Goal: Information Seeking & Learning: Learn about a topic

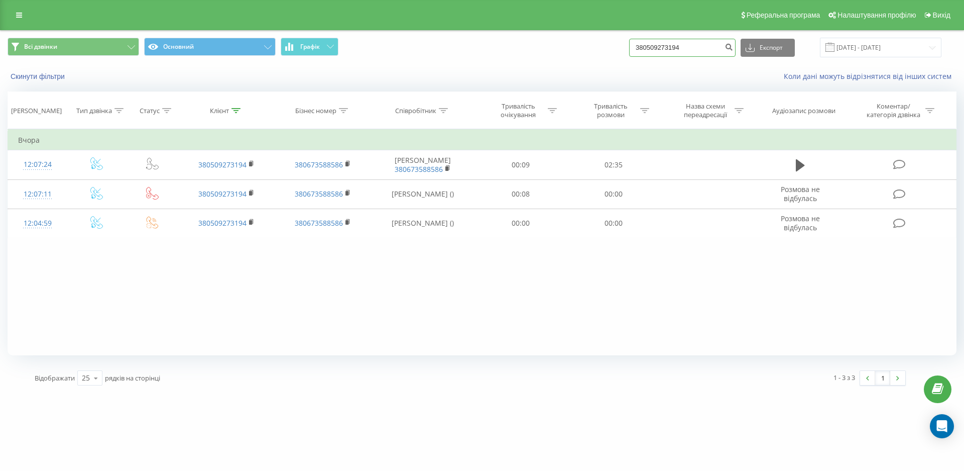
click at [711, 46] on input "380509273194" at bounding box center [682, 48] width 106 height 18
drag, startPoint x: 711, startPoint y: 46, endPoint x: 546, endPoint y: 46, distance: 165.3
click at [546, 46] on div "Всі дзвінки Основний Графік 380509273194 Експорт .csv .xls .xlsx 23.06.2025 - 2…" at bounding box center [482, 48] width 949 height 20
click at [733, 47] on icon "submit" at bounding box center [729, 46] width 9 height 6
click at [89, 49] on button "Всі дзвінки" at bounding box center [74, 47] width 132 height 18
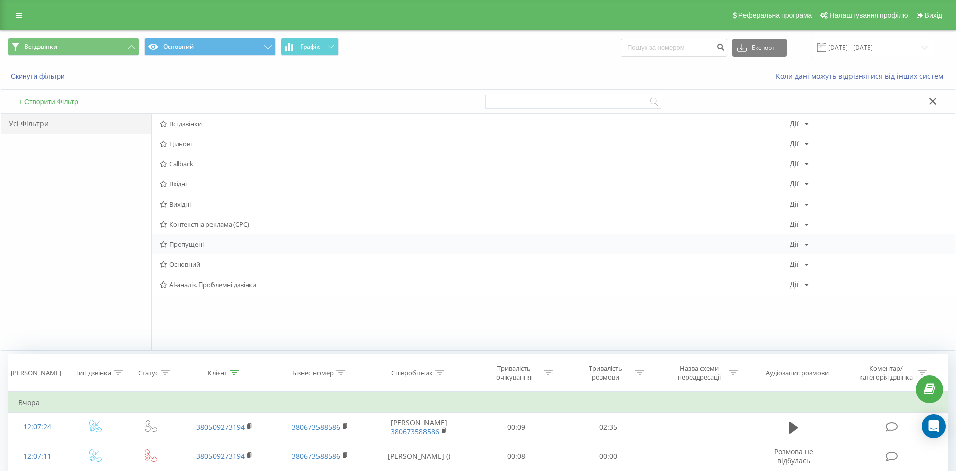
click at [173, 238] on div "Пропущені Дії Редагувати Копіювати Видалити За замовчуванням Поділитися" at bounding box center [554, 244] width 804 height 20
click at [238, 243] on span "Пропущені" at bounding box center [475, 244] width 630 height 7
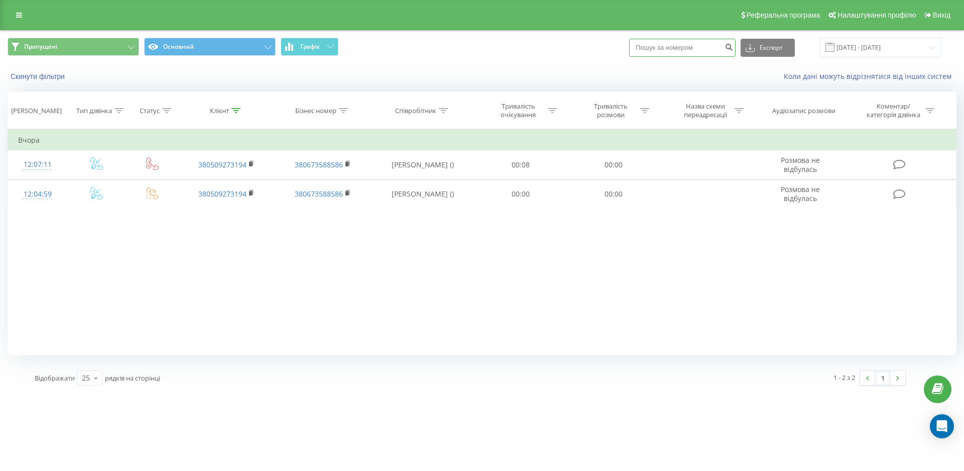
click at [707, 40] on input at bounding box center [682, 48] width 106 height 18
click at [714, 51] on input at bounding box center [682, 48] width 106 height 18
click at [36, 80] on button "Скинути фільтри" at bounding box center [39, 76] width 62 height 9
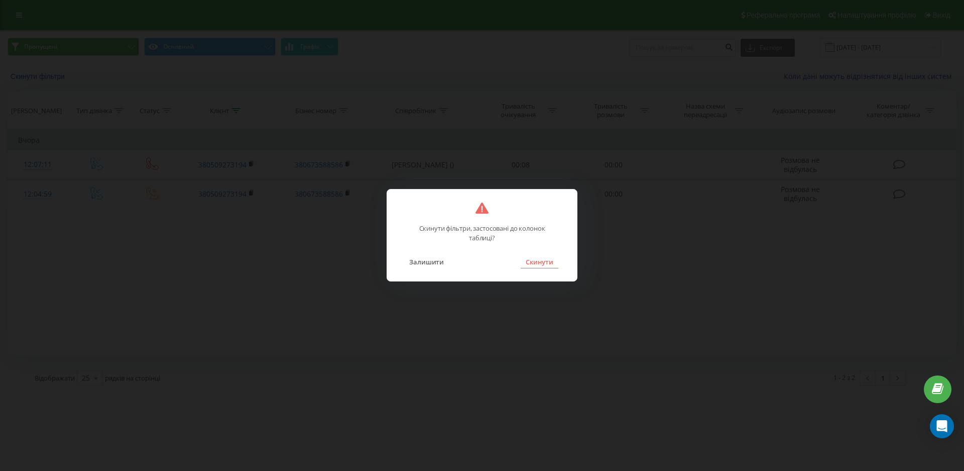
click at [552, 257] on button "Скинути" at bounding box center [540, 261] width 38 height 13
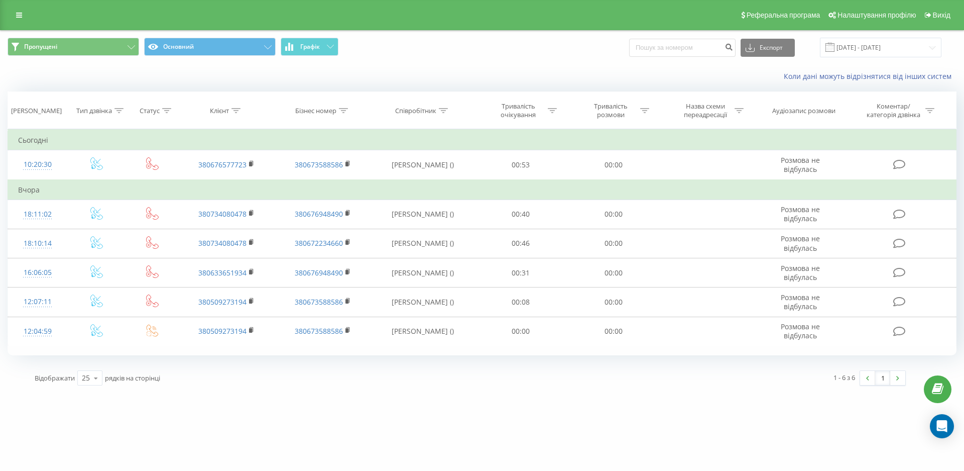
click at [452, 417] on div "mt.ua 380509273194 Проекти mt.ua Дашборд Центр звернень Журнал дзвінків Журнал …" at bounding box center [482, 235] width 964 height 471
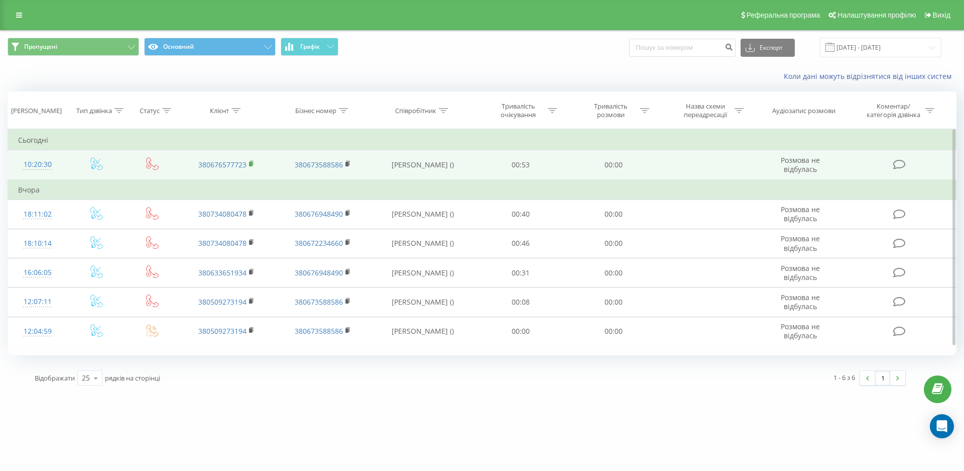
click at [250, 163] on rect at bounding box center [250, 164] width 3 height 5
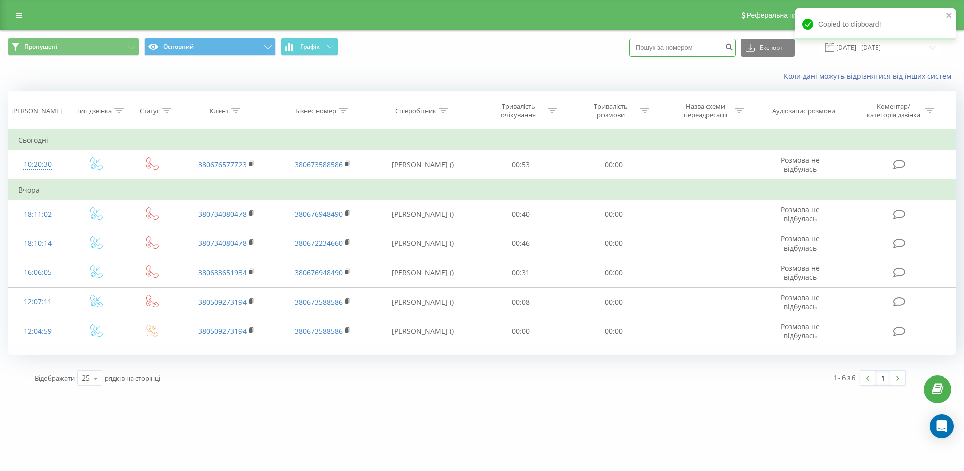
click at [676, 46] on input at bounding box center [682, 48] width 106 height 18
paste input "380676577723"
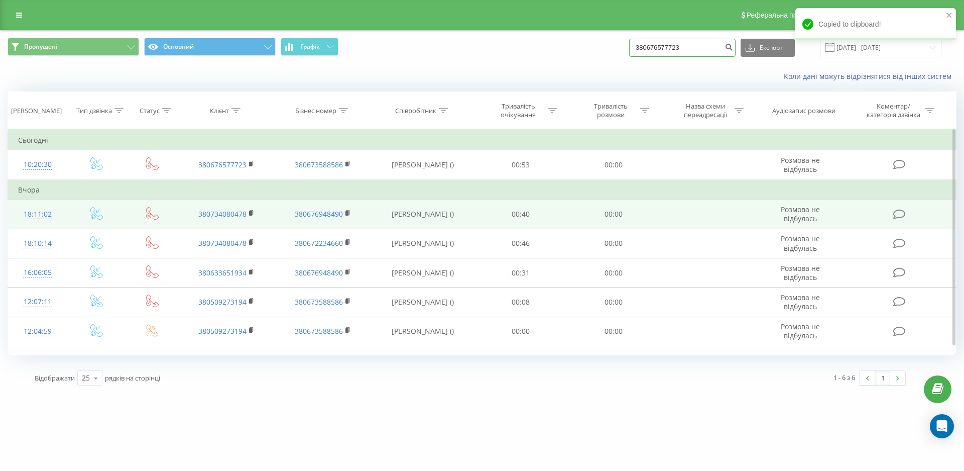
type input "380676577723"
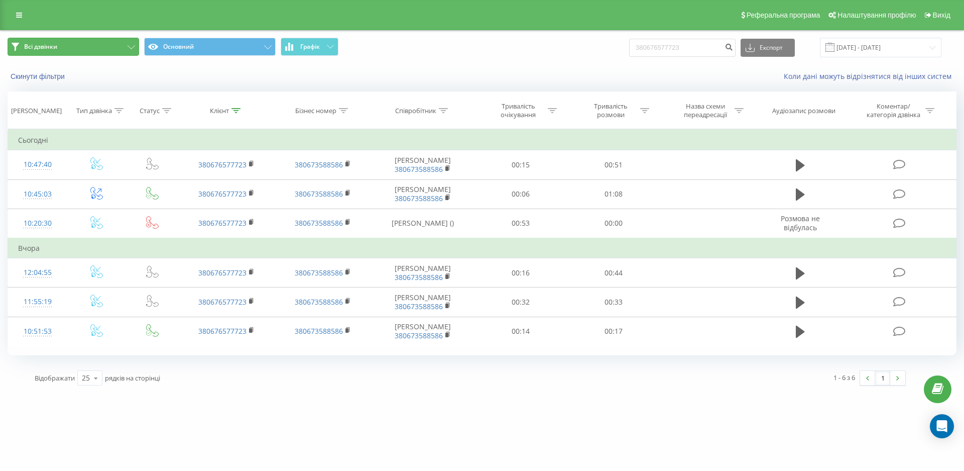
click at [70, 42] on button "Всі дзвінки" at bounding box center [74, 47] width 132 height 18
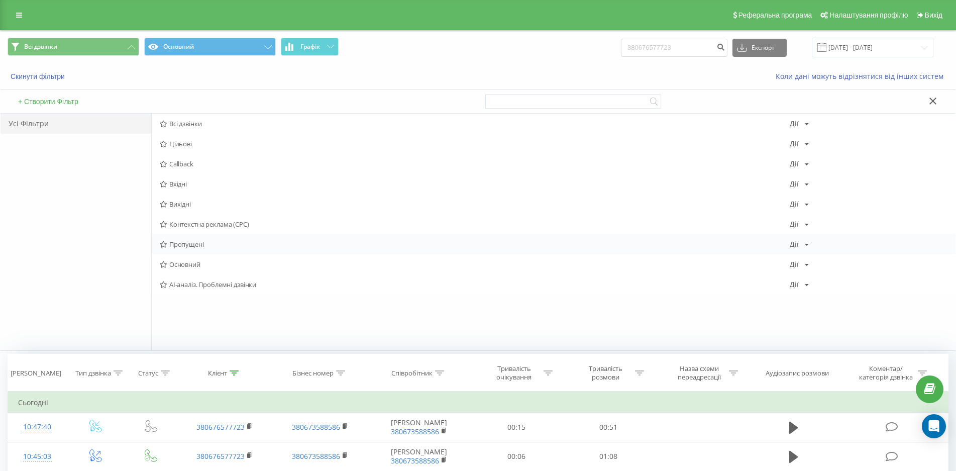
click at [190, 247] on span "Пропущені" at bounding box center [475, 244] width 630 height 7
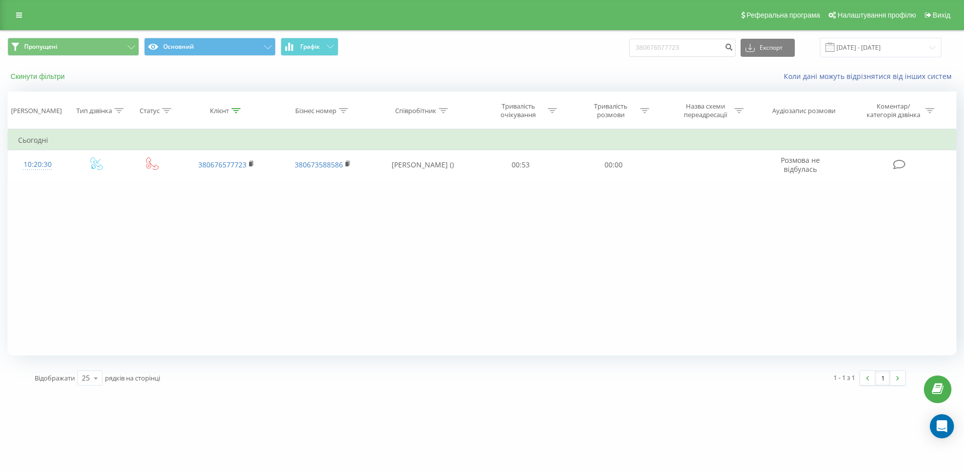
click at [38, 79] on button "Скинути фільтри" at bounding box center [39, 76] width 62 height 9
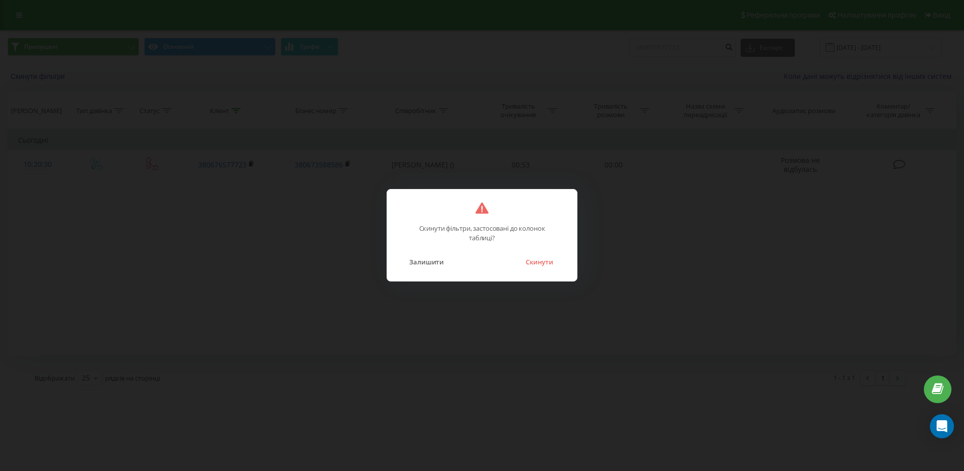
click at [548, 261] on button "Скинути" at bounding box center [540, 261] width 38 height 13
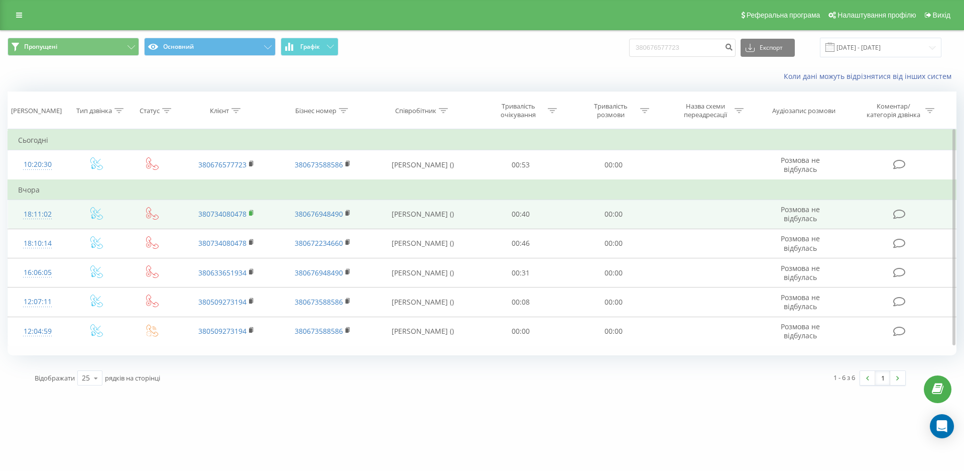
click at [252, 211] on rect at bounding box center [250, 213] width 3 height 5
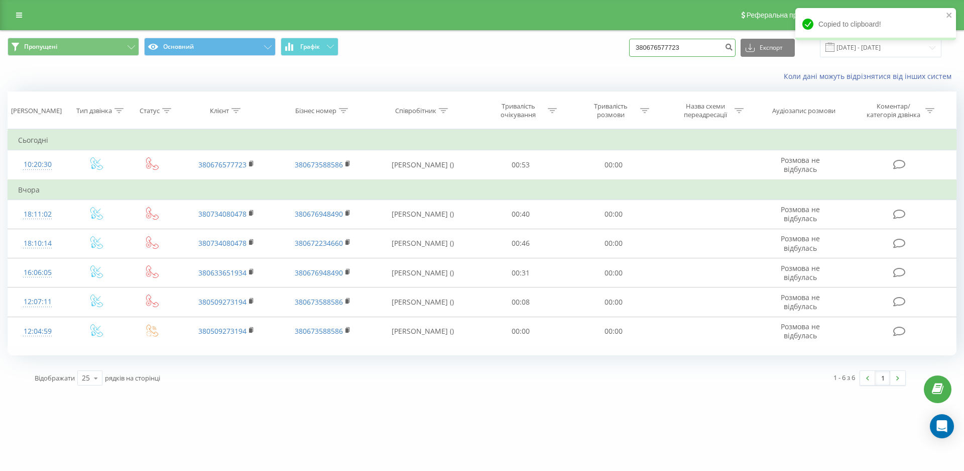
click at [719, 52] on input "380676577723" at bounding box center [682, 48] width 106 height 18
drag, startPoint x: 720, startPoint y: 50, endPoint x: 474, endPoint y: 27, distance: 247.8
click at [474, 27] on div "Реферальна програма Налаштування профілю Вихід Пропущені Основний Графік 380676…" at bounding box center [482, 196] width 964 height 393
paste input "734080478"
type input "380734080478"
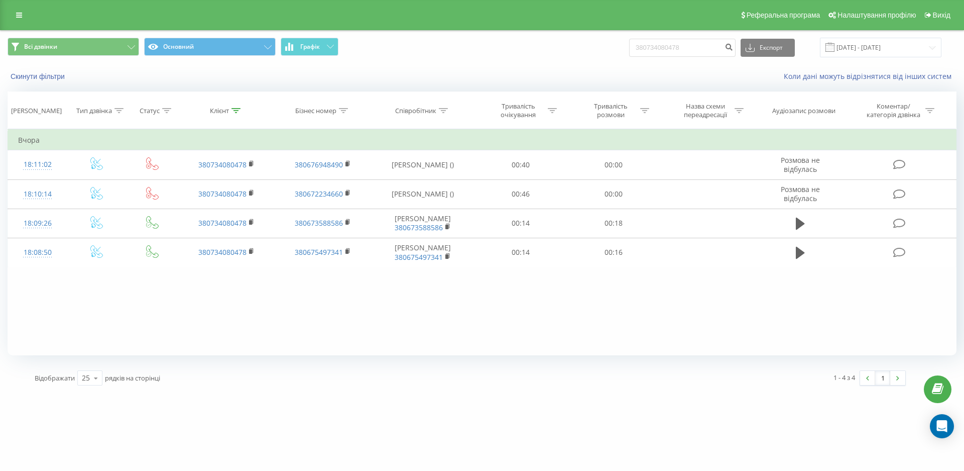
click at [351, 341] on div "Фільтрувати за умовою Дорівнює Введіть значення Скасувати OK Фільтрувати за умо…" at bounding box center [482, 242] width 949 height 226
click at [579, 328] on div "Фільтрувати за умовою Дорівнює Введіть значення Скасувати OK Фільтрувати за умо…" at bounding box center [482, 242] width 949 height 226
click at [48, 75] on button "Скинути фільтри" at bounding box center [39, 76] width 62 height 9
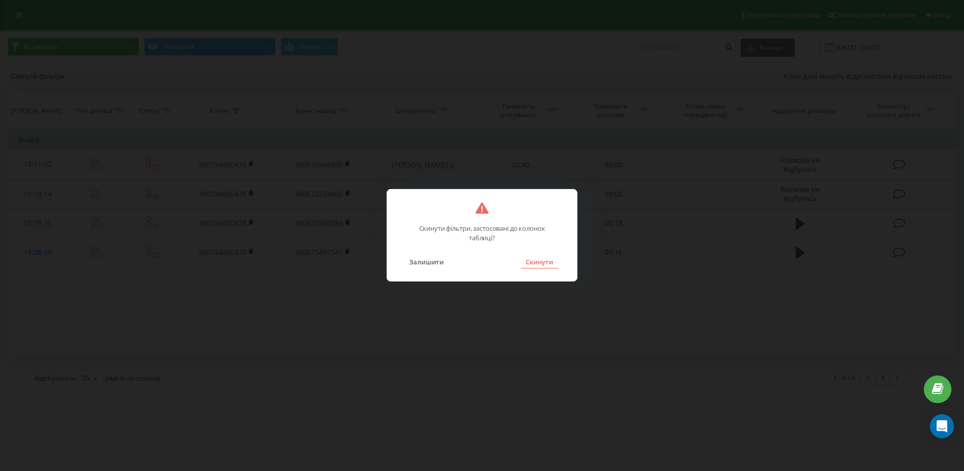
click at [556, 258] on button "Скинути" at bounding box center [540, 261] width 38 height 13
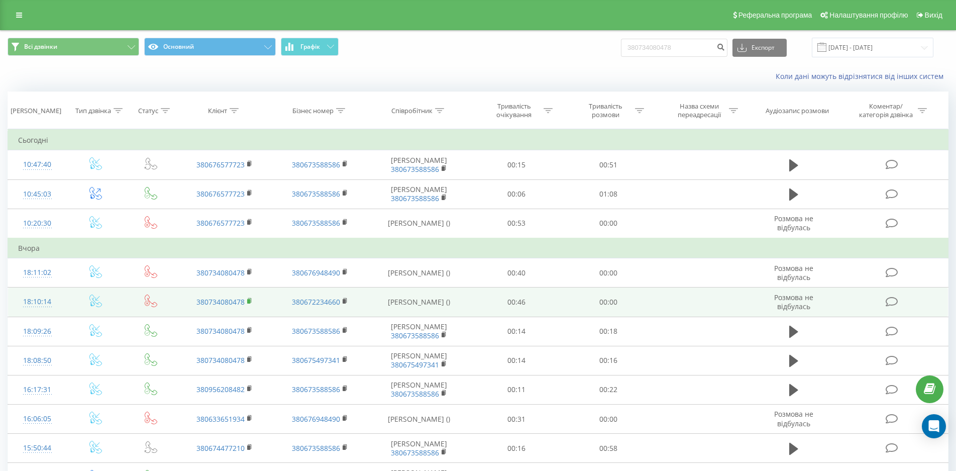
click at [247, 303] on rect at bounding box center [248, 301] width 3 height 5
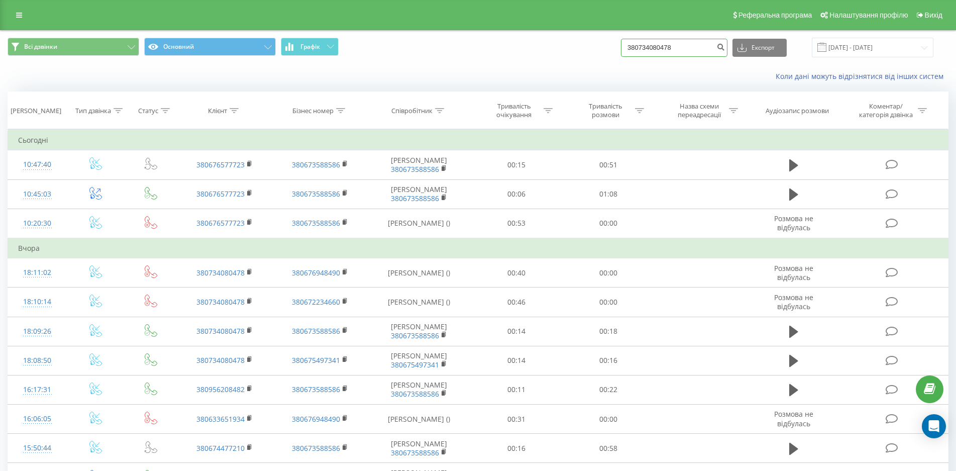
click at [650, 49] on input "380734080478" at bounding box center [674, 48] width 106 height 18
click at [700, 38] on div "380734080478 Експорт .csv .xls .xlsx 23.06.2025 - 23.09.2025" at bounding box center [777, 48] width 312 height 20
click at [701, 45] on input "380734080478" at bounding box center [674, 48] width 106 height 18
drag, startPoint x: 685, startPoint y: 49, endPoint x: 614, endPoint y: 46, distance: 70.9
click at [617, 47] on div "Всі дзвінки Основний Графік 380734080478 Експорт .csv .xls .xlsx 23.06.2025 - 2…" at bounding box center [478, 48] width 941 height 20
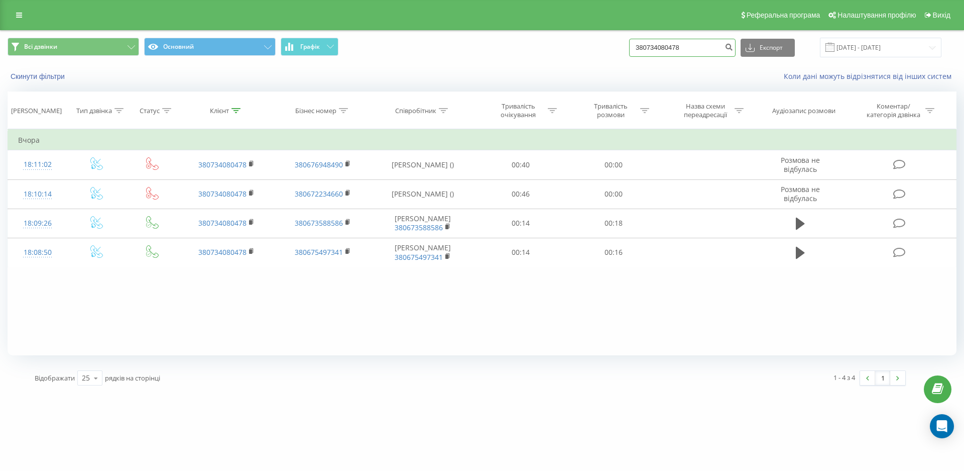
click at [708, 49] on input "380734080478" at bounding box center [682, 48] width 106 height 18
drag, startPoint x: 708, startPoint y: 49, endPoint x: 455, endPoint y: 26, distance: 254.7
click at [455, 25] on div "Реферальна програма Налаштування профілю Вихід Всі дзвінки Основний Графік 3807…" at bounding box center [482, 196] width 964 height 393
click at [39, 47] on span "Всі дзвінки" at bounding box center [40, 47] width 33 height 8
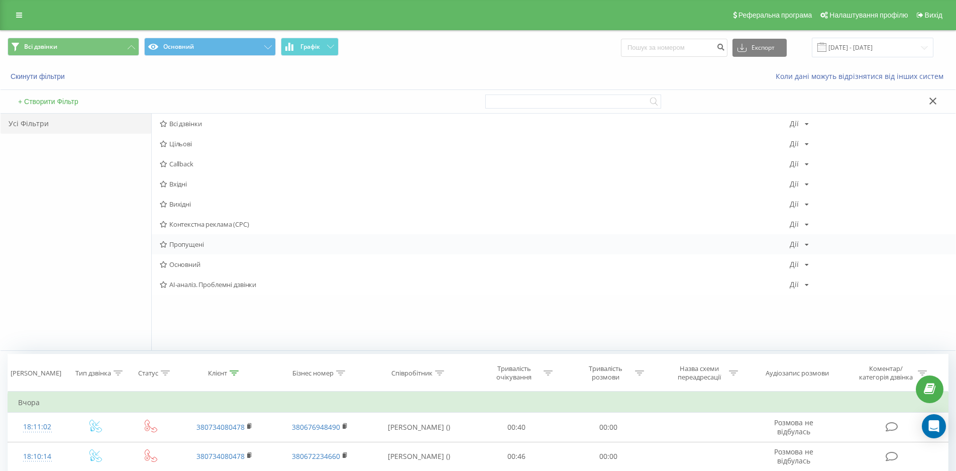
click at [211, 246] on span "Пропущені" at bounding box center [475, 244] width 630 height 7
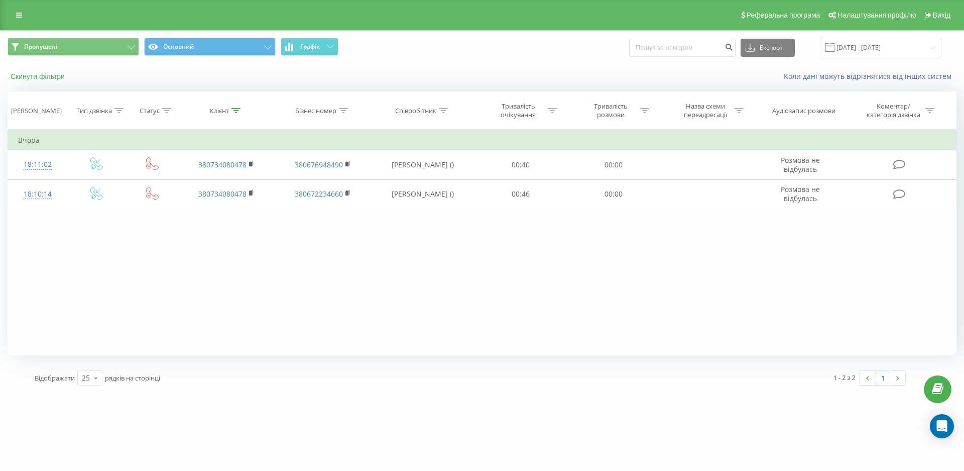
click at [44, 79] on button "Скинути фільтри" at bounding box center [39, 76] width 62 height 9
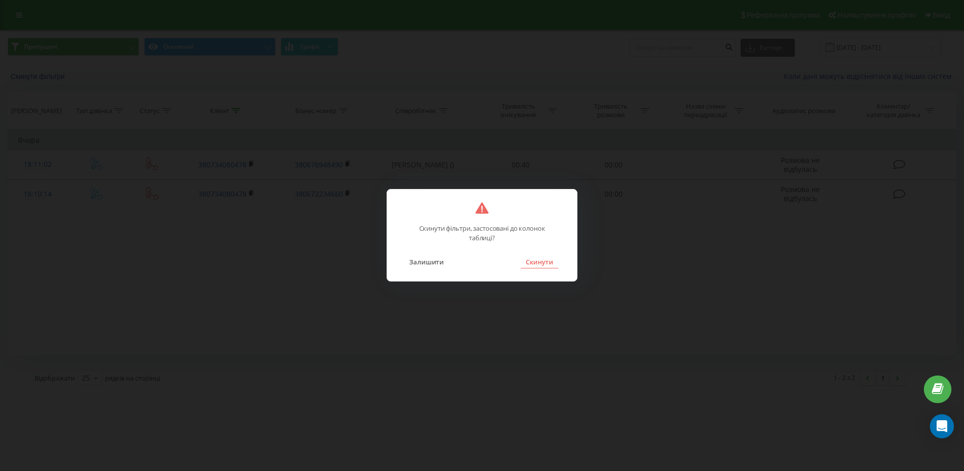
click at [545, 257] on button "Скинути" at bounding box center [540, 261] width 38 height 13
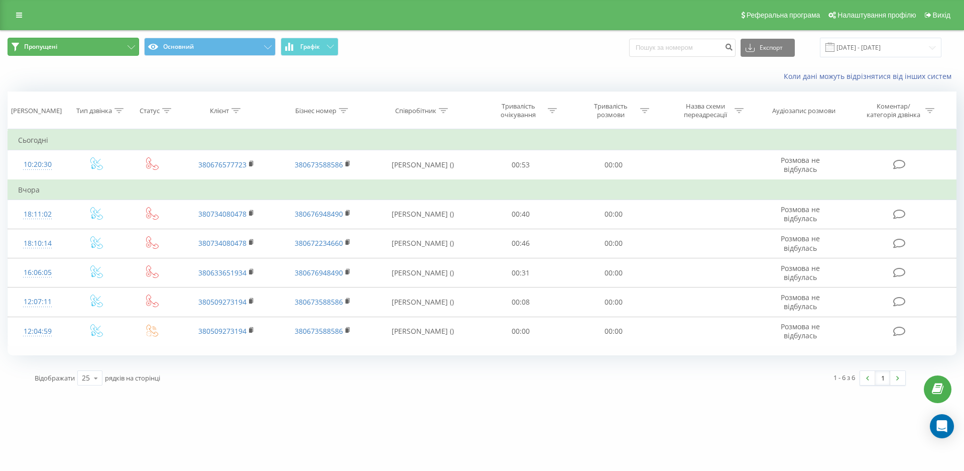
click at [88, 48] on button "Пропущені" at bounding box center [74, 47] width 132 height 18
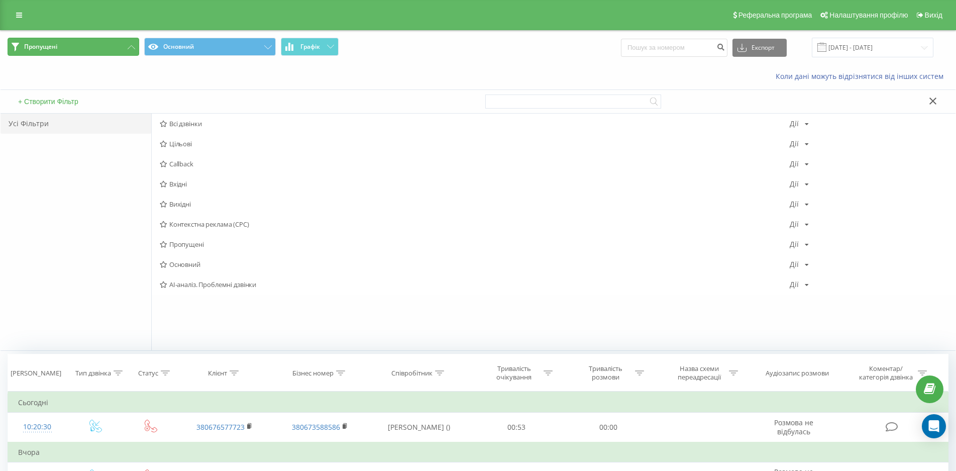
click at [92, 49] on button "Пропущені" at bounding box center [74, 47] width 132 height 18
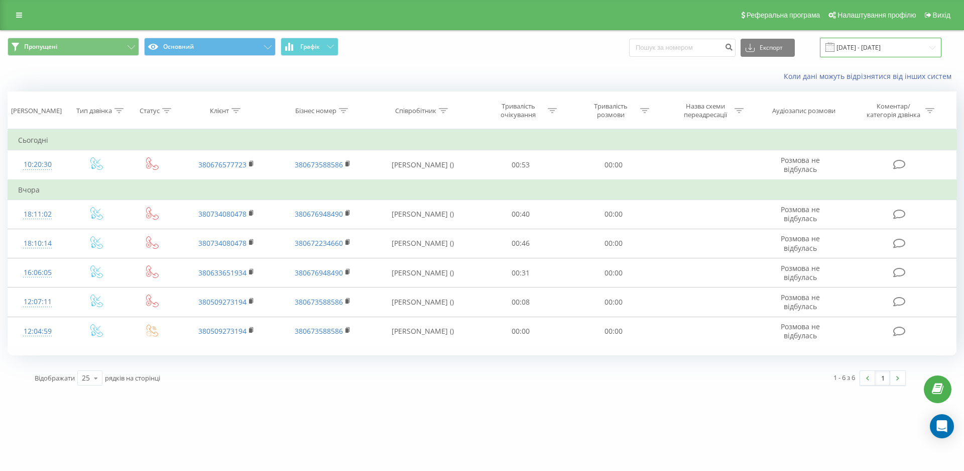
click at [872, 46] on input "23.06.2025 - 23.09.2025" at bounding box center [881, 48] width 122 height 20
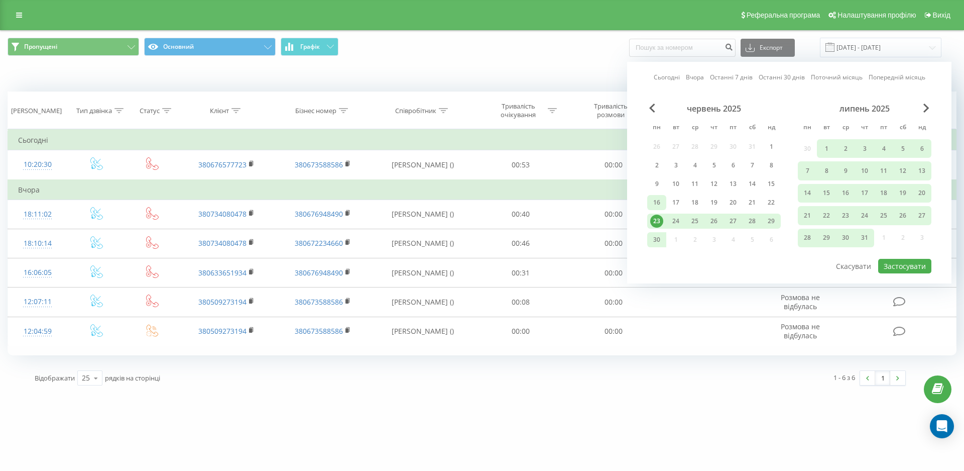
click at [656, 204] on div "16" at bounding box center [657, 202] width 13 height 13
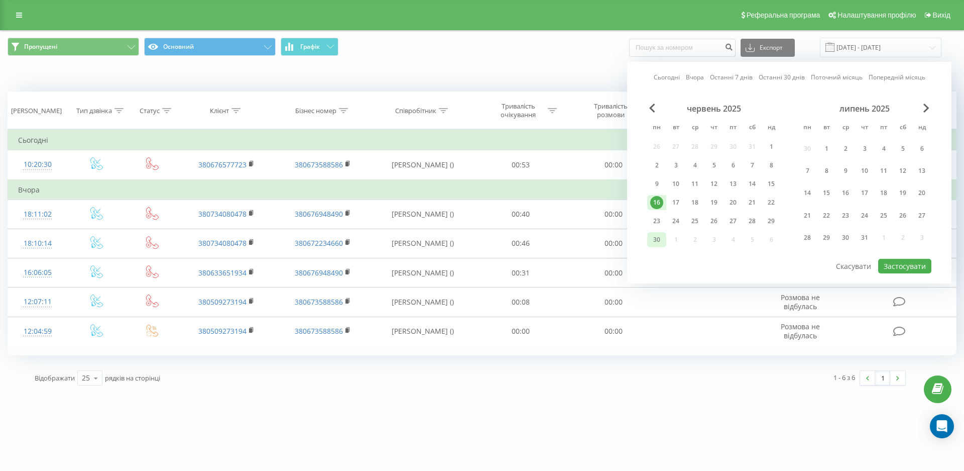
click at [658, 240] on div "30" at bounding box center [657, 239] width 13 height 13
click at [894, 266] on button "Застосувати" at bounding box center [905, 266] width 53 height 15
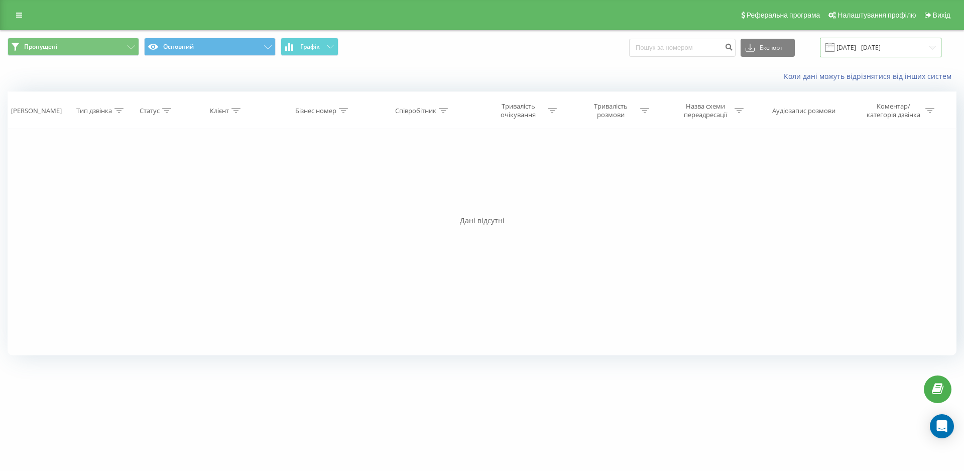
click at [910, 48] on input "16.06.2025 - 30.06.2025" at bounding box center [881, 48] width 122 height 20
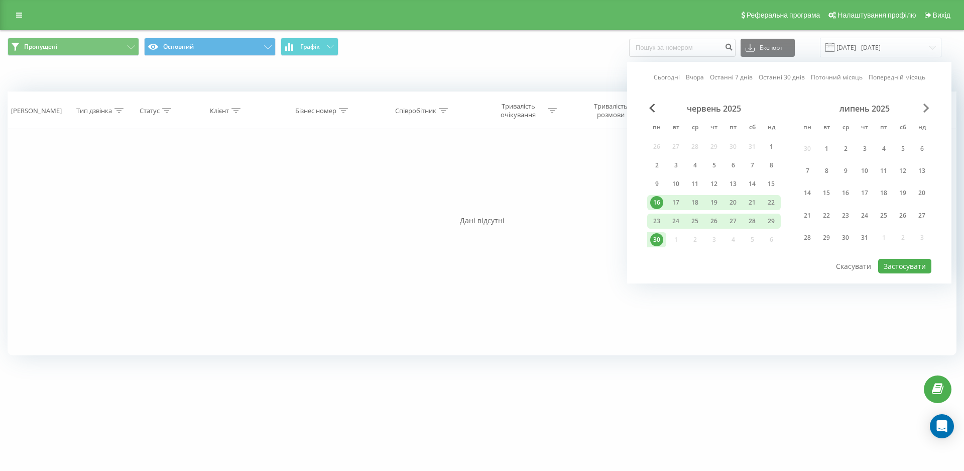
click at [927, 107] on span "Next Month" at bounding box center [927, 107] width 6 height 9
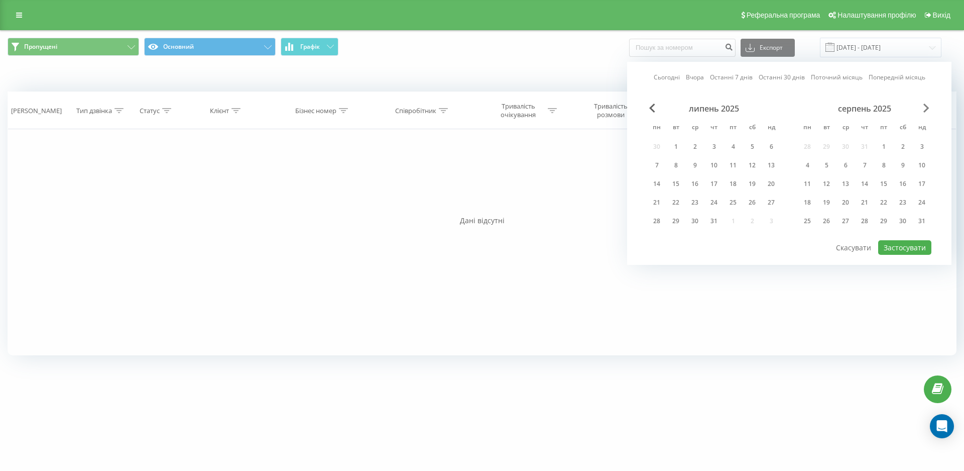
click at [927, 107] on span "Next Month" at bounding box center [927, 107] width 6 height 9
click at [808, 180] on div "15" at bounding box center [807, 183] width 13 height 13
click at [833, 201] on div "23" at bounding box center [826, 202] width 13 height 13
click at [896, 247] on button "Застосувати" at bounding box center [905, 247] width 53 height 15
type input "15.09.2025 - 23.09.2025"
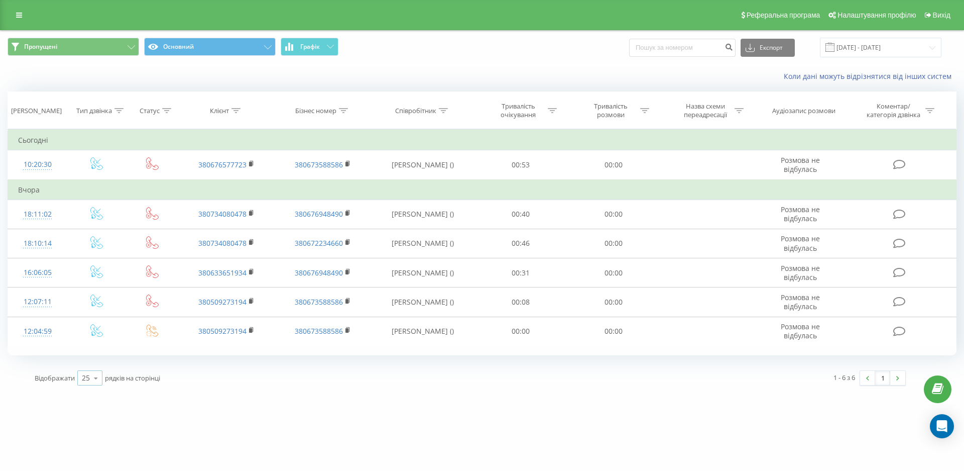
click at [101, 383] on icon at bounding box center [95, 378] width 15 height 20
click at [94, 378] on icon at bounding box center [95, 378] width 15 height 20
click at [97, 379] on icon at bounding box center [95, 378] width 15 height 20
click at [94, 378] on icon at bounding box center [95, 378] width 15 height 20
click at [189, 377] on div "Відображати 25 10 25 50 100 рядків на сторінці" at bounding box center [249, 377] width 443 height 29
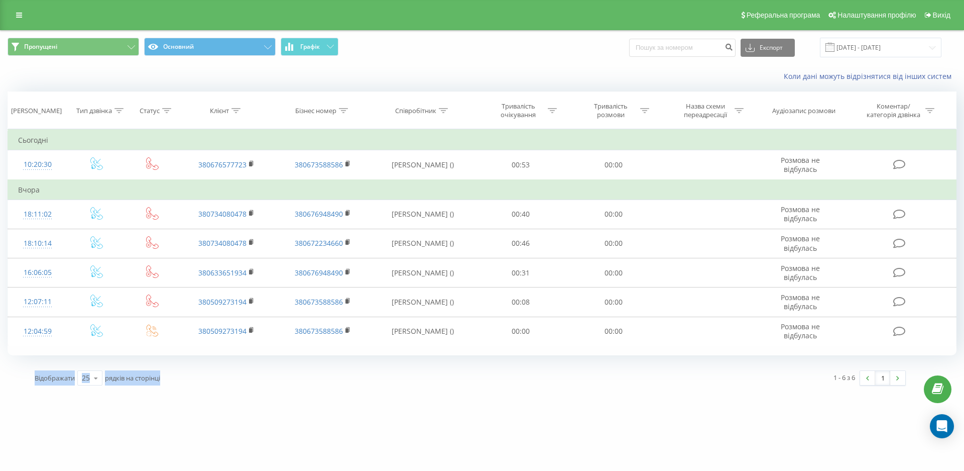
drag, startPoint x: 169, startPoint y: 379, endPoint x: 27, endPoint y: 380, distance: 142.2
click at [27, 380] on div "Відображати 25 10 25 50 100 рядків на сторінці 1 - 6 з 6 1" at bounding box center [482, 377] width 949 height 29
click at [163, 391] on div "Відображати 25 10 25 50 100 рядків на сторінці" at bounding box center [249, 377] width 443 height 29
drag, startPoint x: 162, startPoint y: 380, endPoint x: 0, endPoint y: 393, distance: 162.3
click at [0, 393] on div "mt.ua 380734080478 Проекти mt.ua Дашборд Центр звернень Журнал дзвінків Журнал …" at bounding box center [482, 235] width 964 height 471
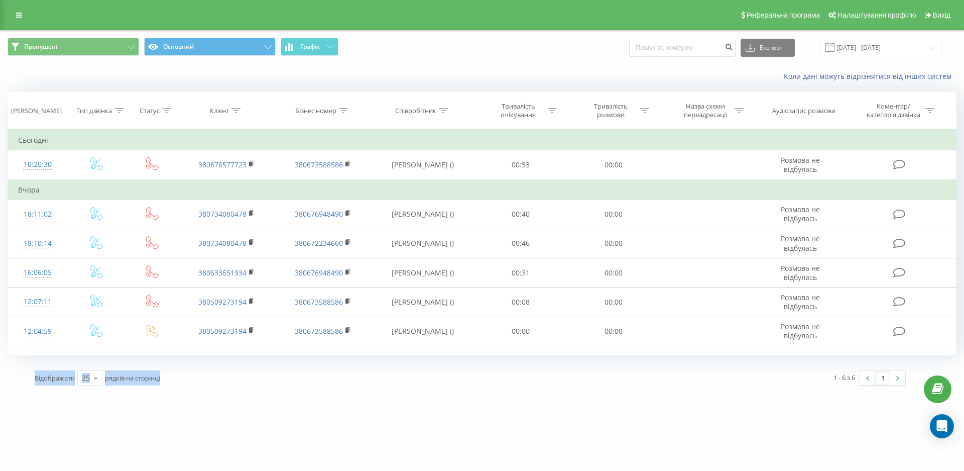
click at [32, 389] on div "Відображати 25 10 25 50 100 рядків на сторінці" at bounding box center [249, 377] width 443 height 29
drag, startPoint x: 28, startPoint y: 380, endPoint x: 176, endPoint y: 379, distance: 148.2
click at [176, 379] on div "Відображати 25 10 25 50 100 рядків на сторінці" at bounding box center [249, 377] width 443 height 29
click at [179, 385] on div "Відображати 25 10 25 50 100 рядків на сторінці" at bounding box center [249, 377] width 443 height 29
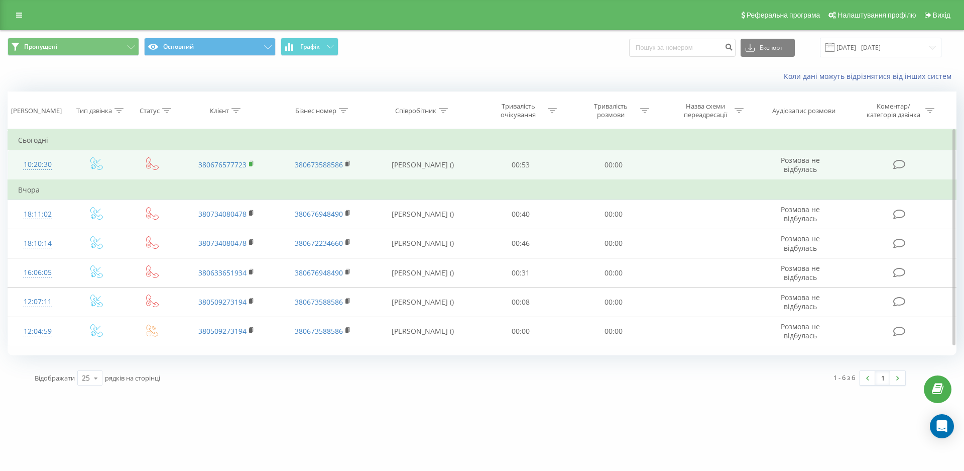
click at [252, 164] on rect at bounding box center [250, 164] width 3 height 5
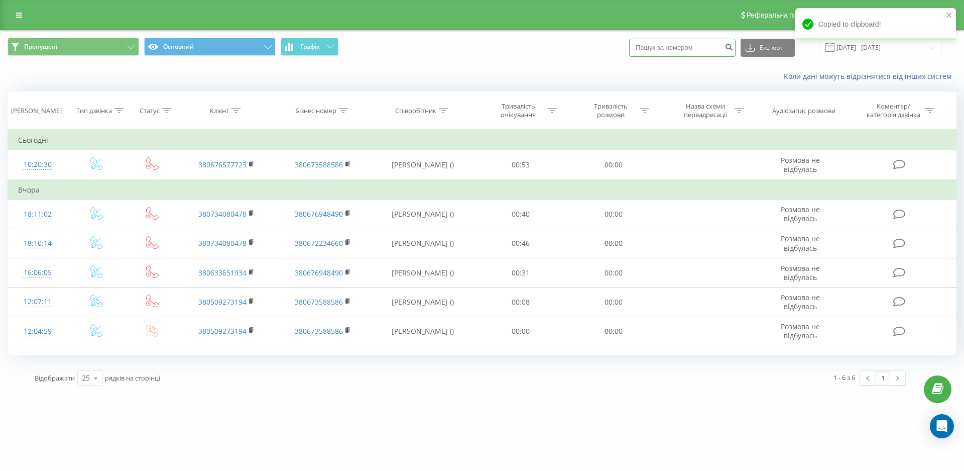
click at [671, 47] on input at bounding box center [682, 48] width 106 height 18
paste input "380676577723"
type input "380676577723"
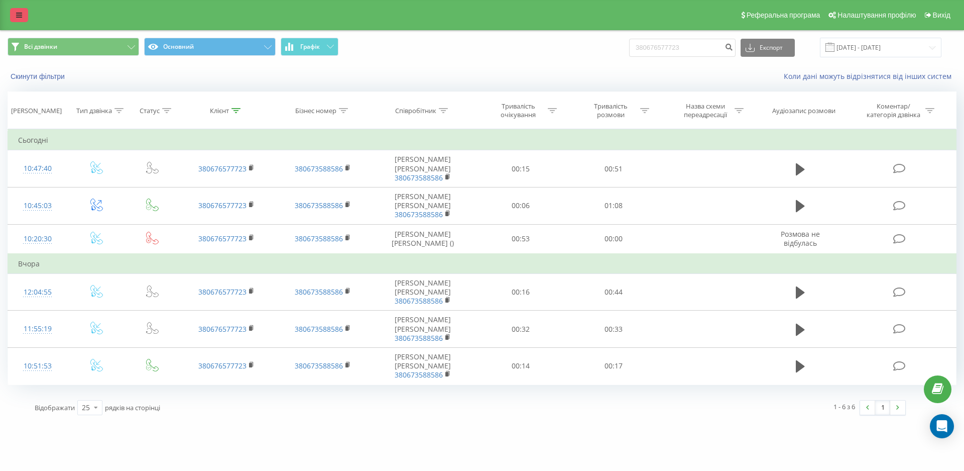
click at [23, 20] on link at bounding box center [19, 15] width 18 height 14
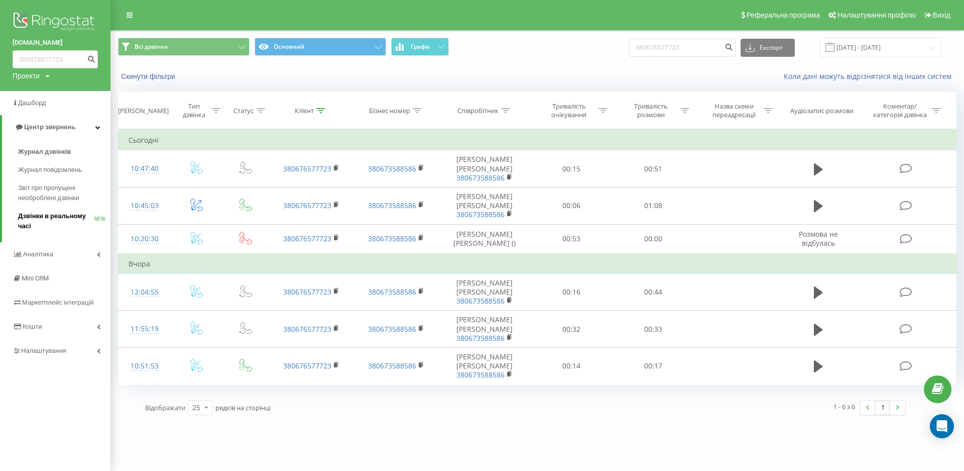
click at [55, 217] on span "Дзвінки в реальному часі" at bounding box center [56, 221] width 76 height 20
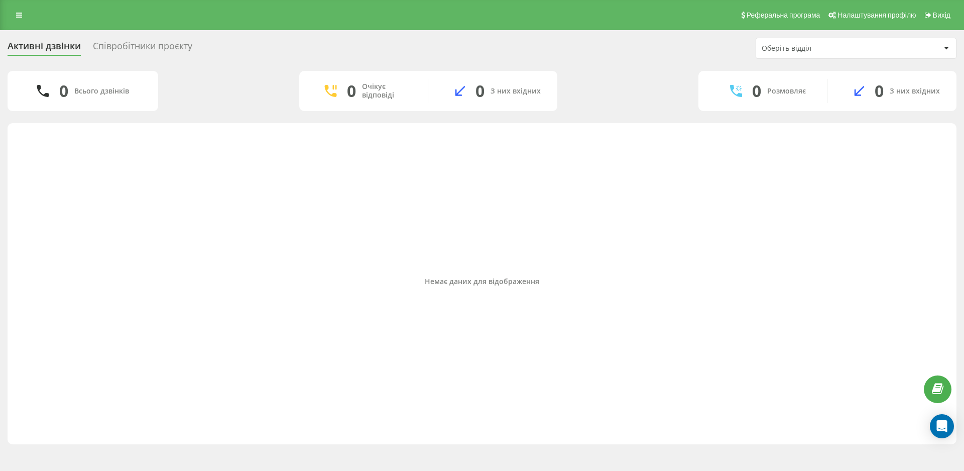
click at [806, 49] on div "Оберіть відділ" at bounding box center [822, 48] width 120 height 9
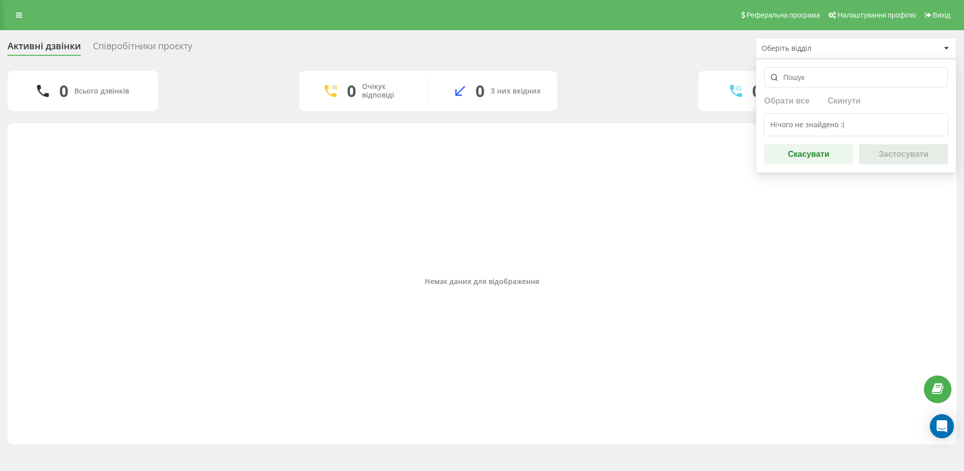
click at [605, 78] on div "0 Всього дзвінків 0 Очікує відповіді 0 З них вхідних 0 Розмовляє 0 З них вхідних" at bounding box center [482, 91] width 949 height 40
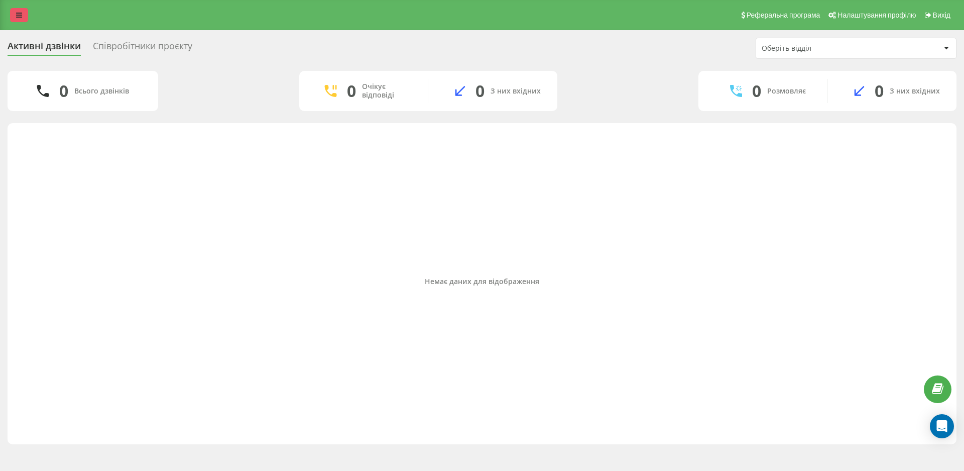
click at [18, 8] on link at bounding box center [19, 15] width 18 height 14
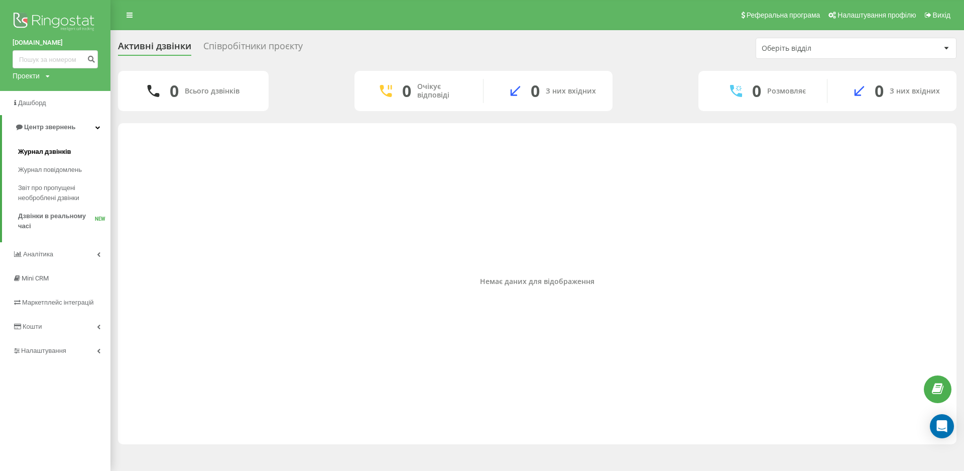
click at [50, 153] on span "Журнал дзвінків" at bounding box center [44, 152] width 53 height 10
click at [40, 152] on span "Журнал дзвінків" at bounding box center [44, 152] width 53 height 10
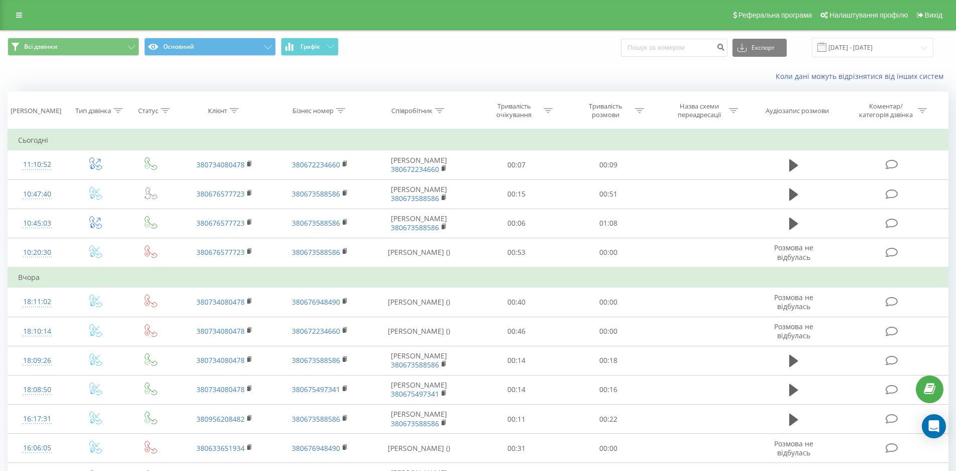
click at [405, 76] on div "Коли дані можуть відрізнятися вiд інших систем" at bounding box center [657, 76] width 597 height 10
click at [874, 38] on input "[DATE] - [DATE]" at bounding box center [873, 48] width 122 height 20
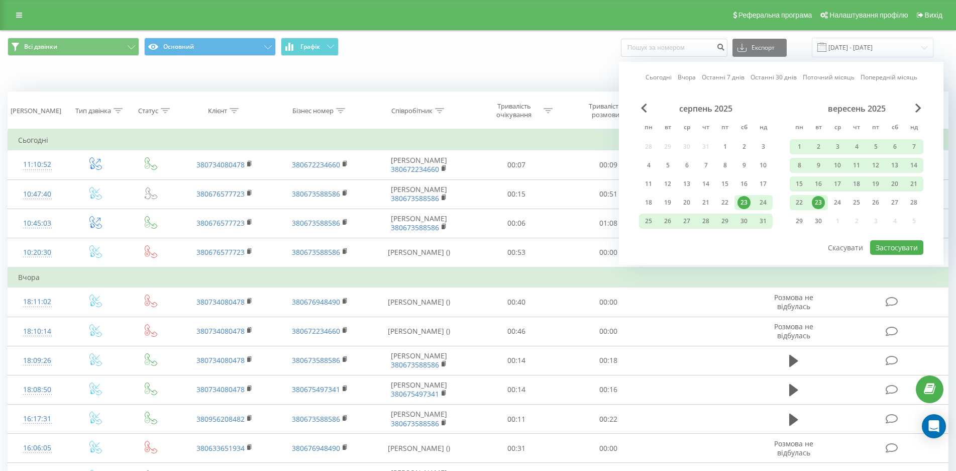
click at [440, 68] on div "Коли дані можуть відрізнятися вiд інших систем" at bounding box center [478, 76] width 955 height 24
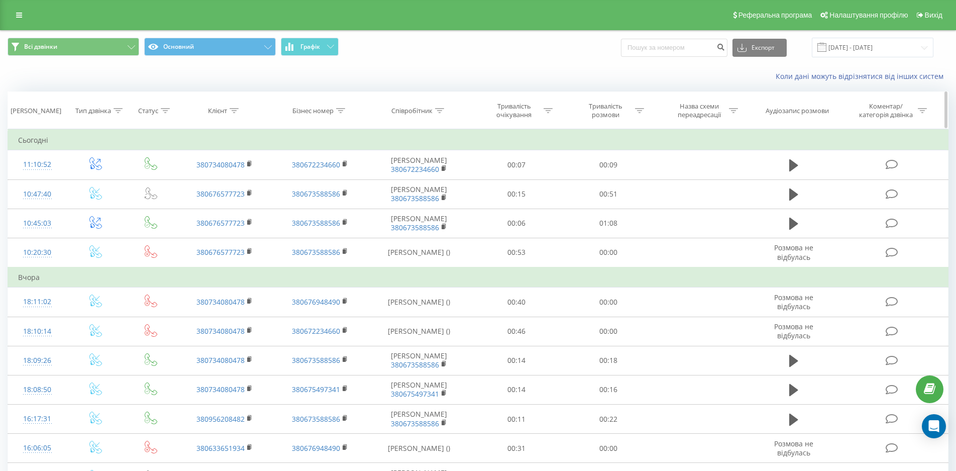
click at [427, 110] on div "Співробітник" at bounding box center [411, 110] width 41 height 9
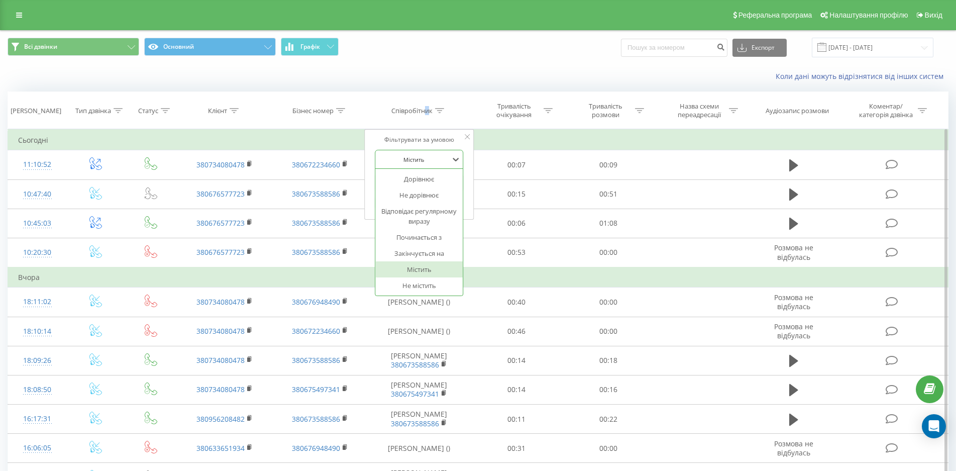
click at [441, 156] on div at bounding box center [413, 160] width 71 height 10
click at [441, 155] on div at bounding box center [413, 160] width 71 height 10
click at [427, 181] on input "text" at bounding box center [419, 183] width 88 height 18
click at [468, 137] on icon at bounding box center [467, 136] width 5 height 5
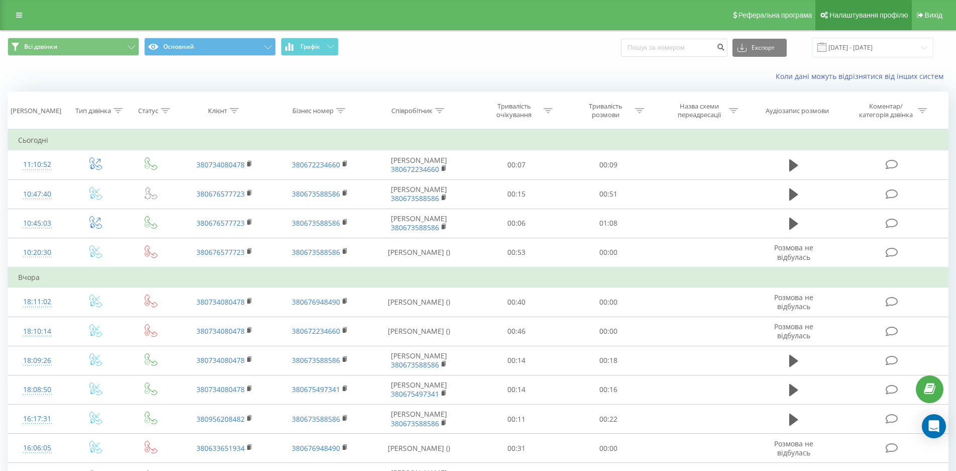
click at [886, 9] on link "Налаштування профілю" at bounding box center [863, 15] width 96 height 30
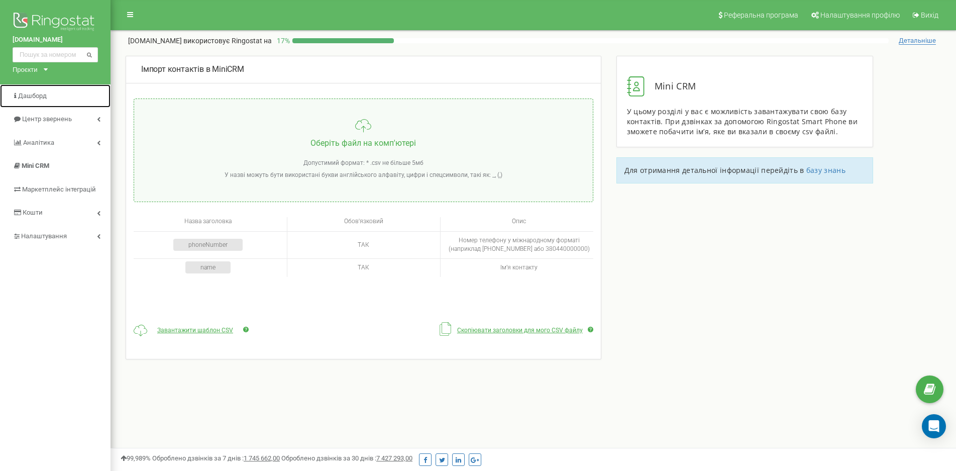
click at [42, 94] on span "Дашборд" at bounding box center [32, 96] width 29 height 8
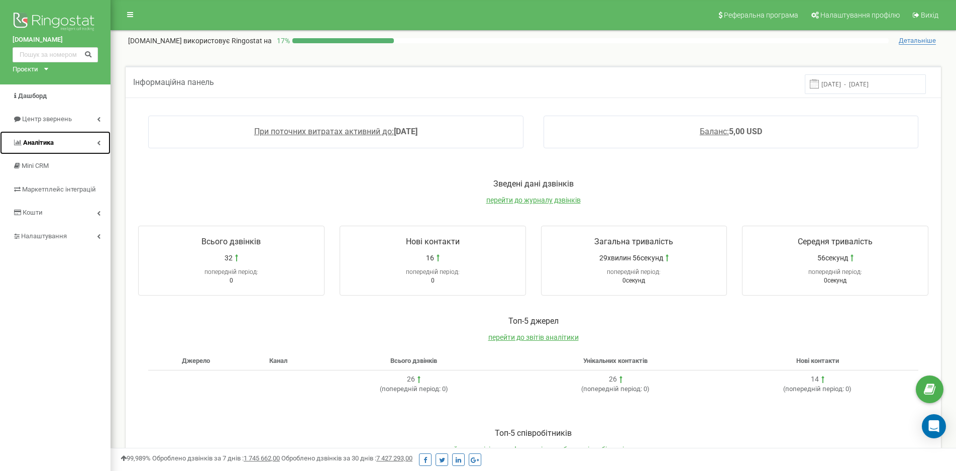
click at [45, 144] on span "Аналiтика" at bounding box center [38, 143] width 31 height 8
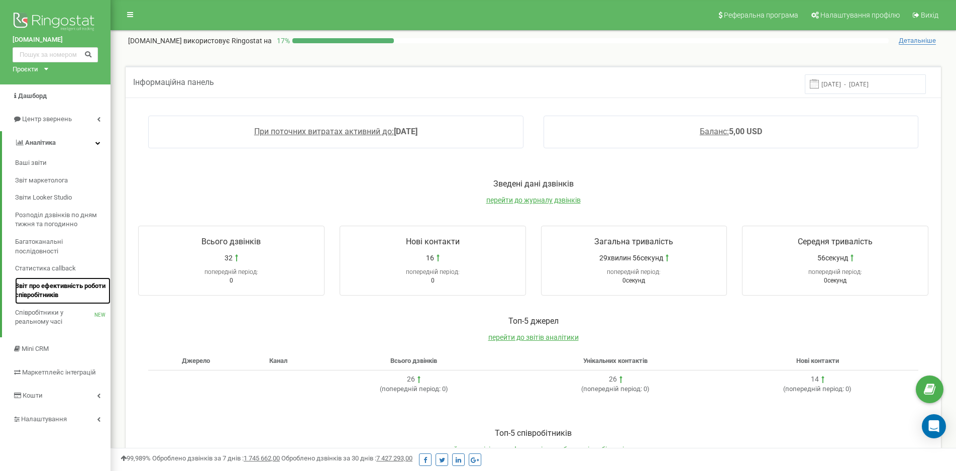
click at [26, 296] on span "Звіт про ефективність роботи співробітників" at bounding box center [60, 290] width 90 height 19
click at [39, 282] on span "Звіт про ефективність роботи співробітників" at bounding box center [60, 290] width 90 height 19
click at [71, 284] on span "Звіт про ефективність роботи співробітників" at bounding box center [60, 290] width 90 height 19
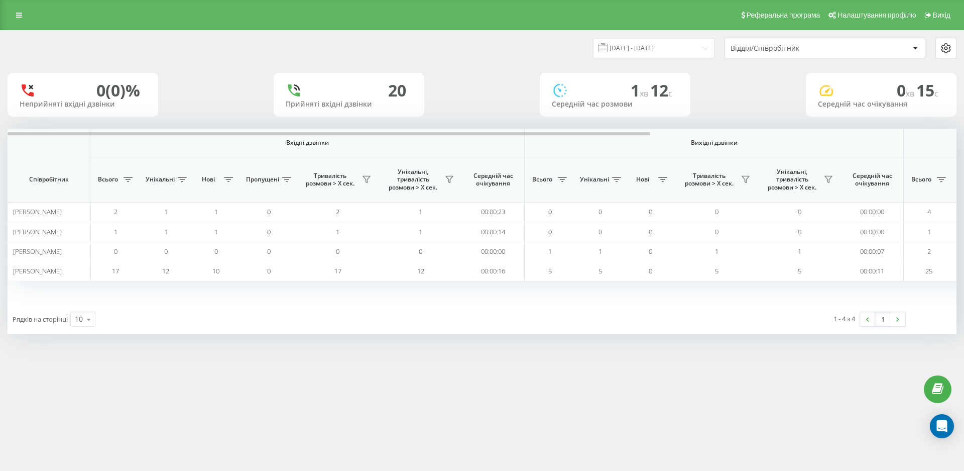
click at [806, 54] on div "Відділ/Співробітник" at bounding box center [825, 48] width 200 height 20
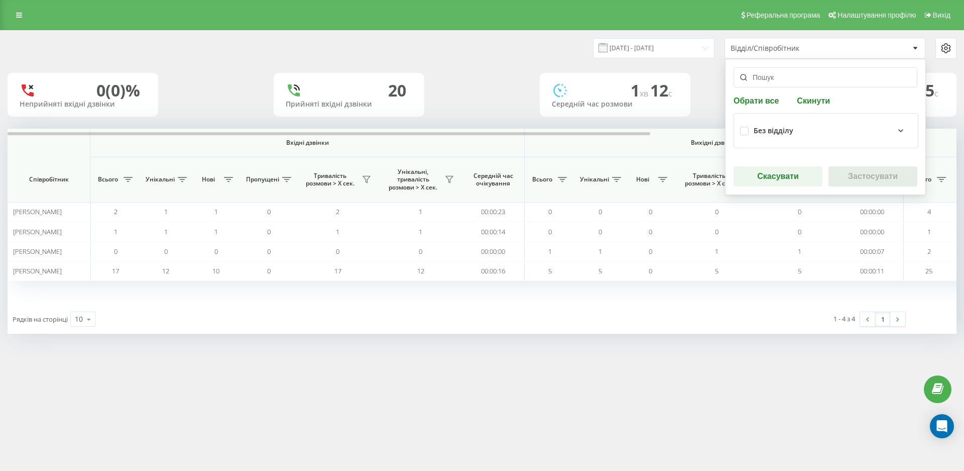
click at [806, 54] on div "Відділ/Співробітник" at bounding box center [825, 48] width 200 height 20
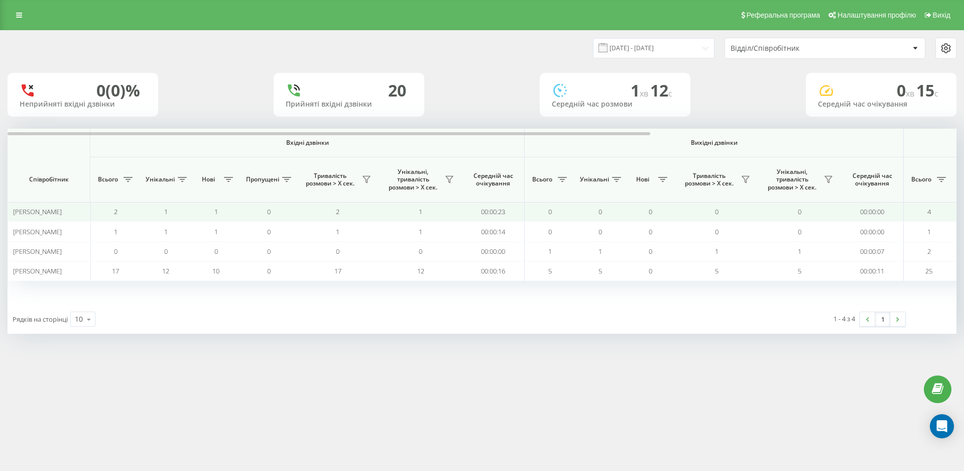
click at [44, 208] on span "[PERSON_NAME]" at bounding box center [37, 211] width 49 height 9
click at [40, 210] on span "[PERSON_NAME]" at bounding box center [37, 211] width 49 height 9
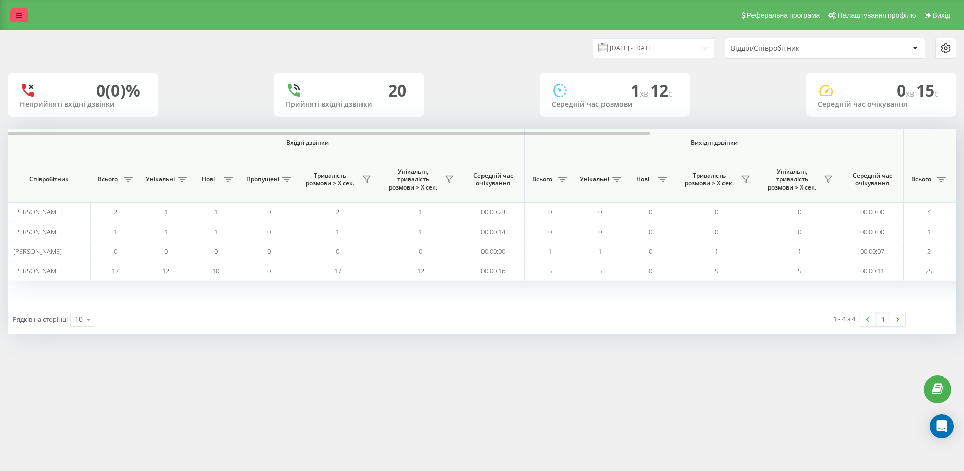
click at [23, 14] on link at bounding box center [19, 15] width 18 height 14
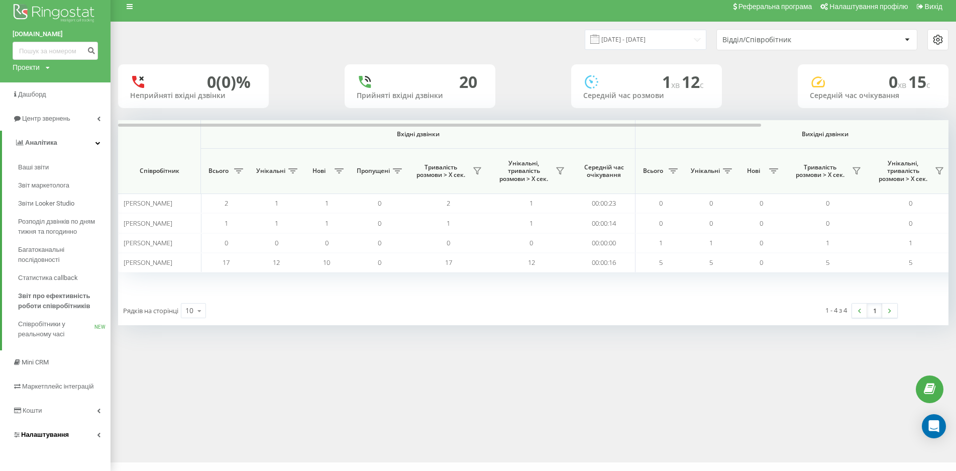
scroll to position [10, 0]
click at [35, 429] on span "Налаштування" at bounding box center [45, 433] width 48 height 8
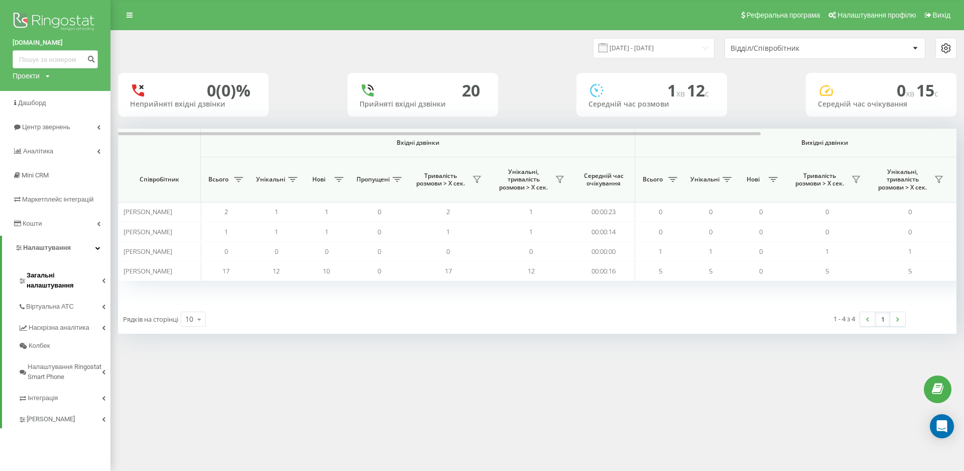
click at [59, 273] on span "Загальні налаштування" at bounding box center [64, 280] width 75 height 20
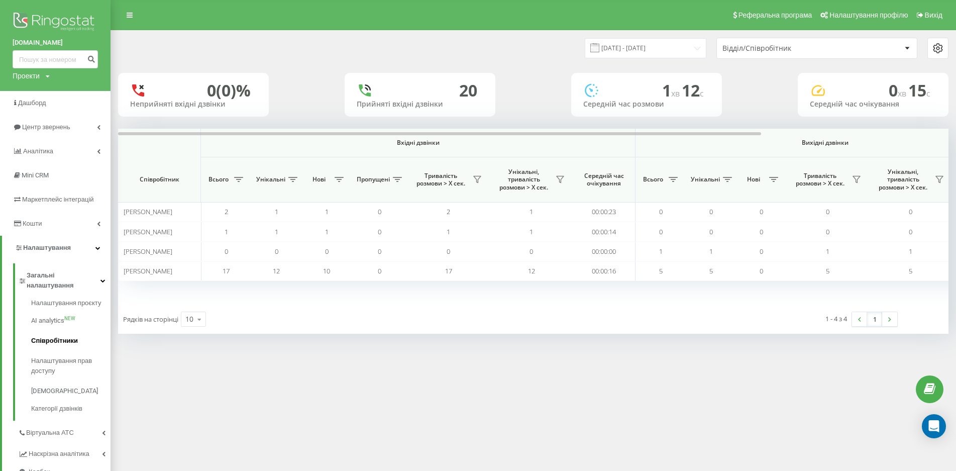
click at [43, 336] on span "Співробітники" at bounding box center [54, 341] width 47 height 10
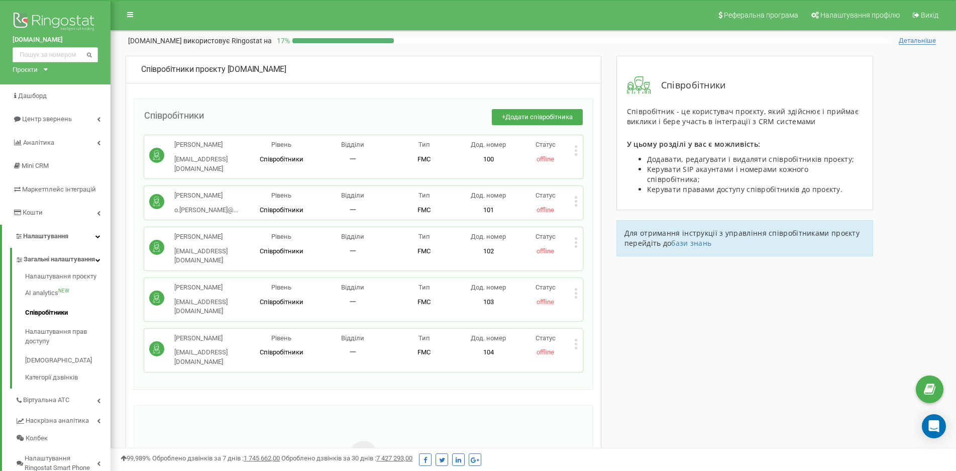
click at [193, 348] on p "[EMAIL_ADDRESS][DOMAIN_NAME]" at bounding box center [209, 357] width 71 height 19
click at [575, 339] on icon at bounding box center [576, 340] width 3 height 3
click at [589, 357] on span "Редагувати" at bounding box center [608, 360] width 40 height 7
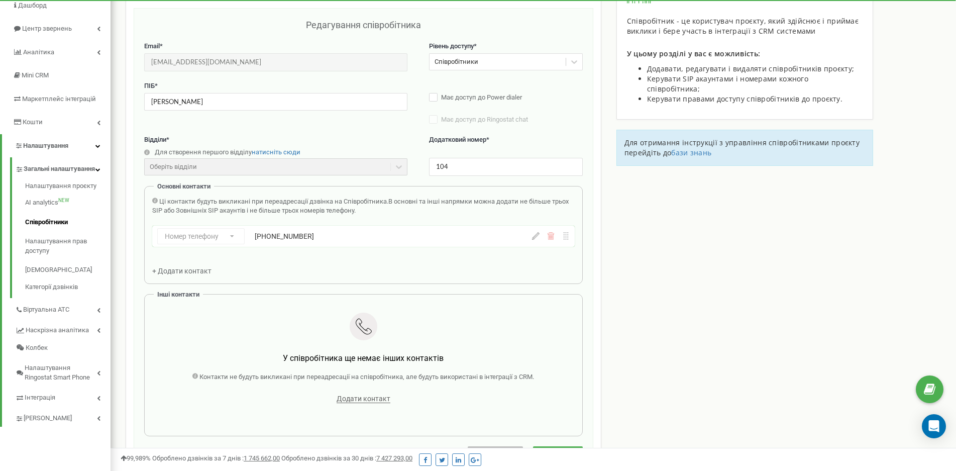
scroll to position [100, 0]
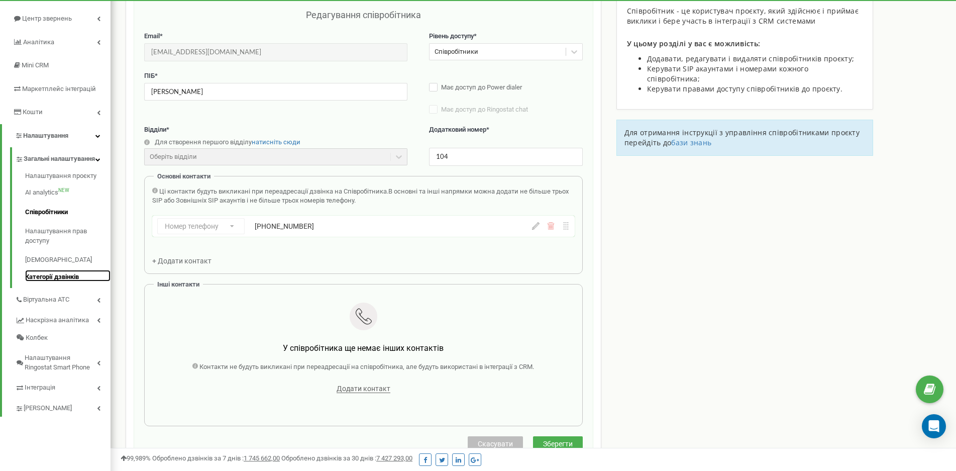
click at [58, 275] on link "Категорії дзвінків" at bounding box center [67, 276] width 85 height 12
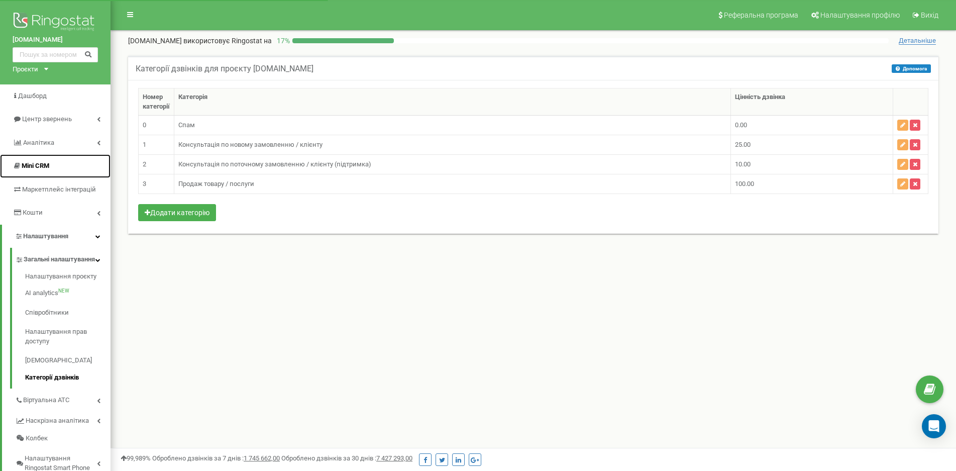
click at [24, 158] on link "Mini CRM" at bounding box center [55, 166] width 111 height 24
click at [28, 164] on span "Mini CRM" at bounding box center [36, 166] width 28 height 8
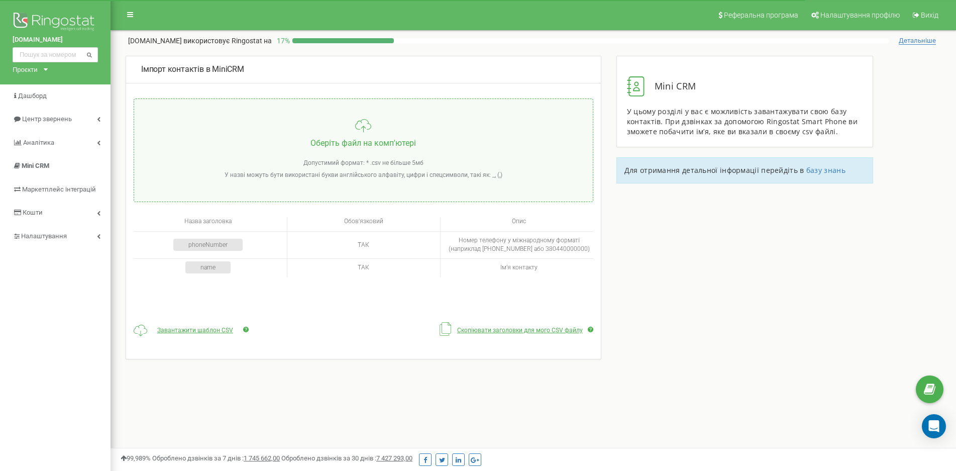
click at [780, 96] on div "Mini CRM У цьому розділі у вас є можливість завантажувати свою базу контактів. …" at bounding box center [744, 101] width 257 height 91
click at [794, 245] on div "Імпорт контактів в MiniCRM Оберіть файл на комп'ютері Допустимий формат: * .csv…" at bounding box center [533, 240] width 830 height 369
click at [653, 272] on div "Імпорт контактів в MiniCRM Оберіть файл на комп'ютері Допустимий формат: * .csv…" at bounding box center [533, 240] width 830 height 369
click at [33, 137] on link "Аналiтика" at bounding box center [55, 143] width 111 height 24
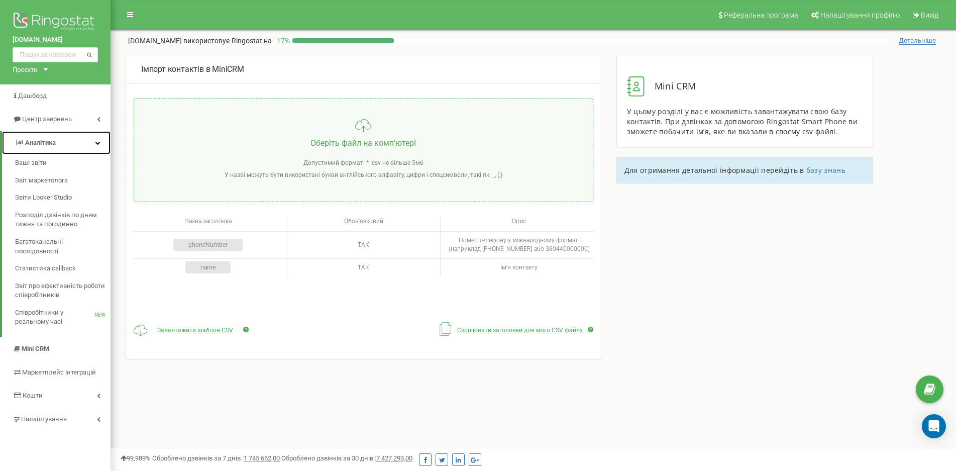
click at [29, 145] on span "Аналiтика" at bounding box center [40, 143] width 31 height 8
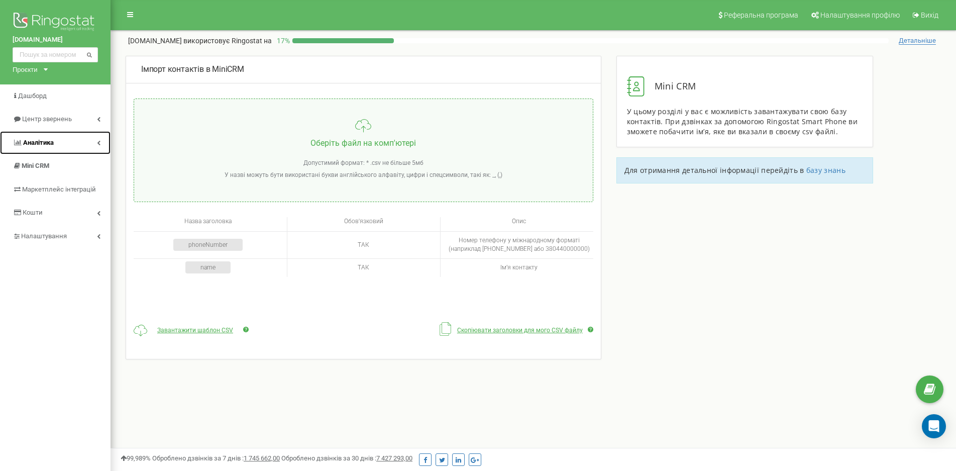
click at [32, 141] on span "Аналiтика" at bounding box center [38, 143] width 31 height 8
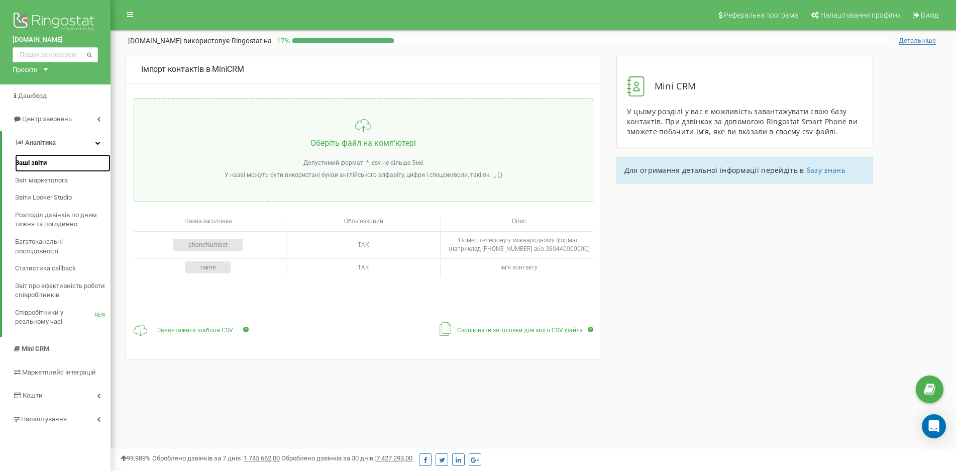
click at [31, 164] on span "Ваші звіти" at bounding box center [31, 163] width 32 height 10
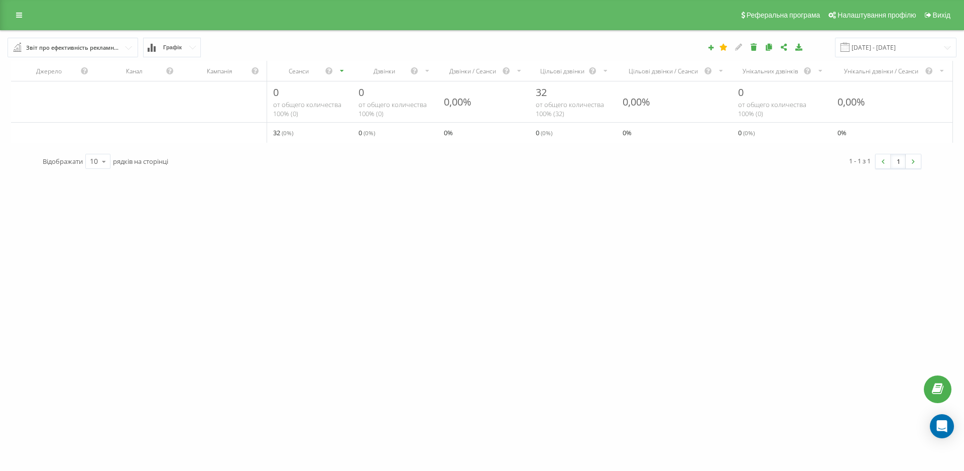
click at [94, 43] on div "Звіт про ефективність рекламних кампаній" at bounding box center [73, 47] width 94 height 11
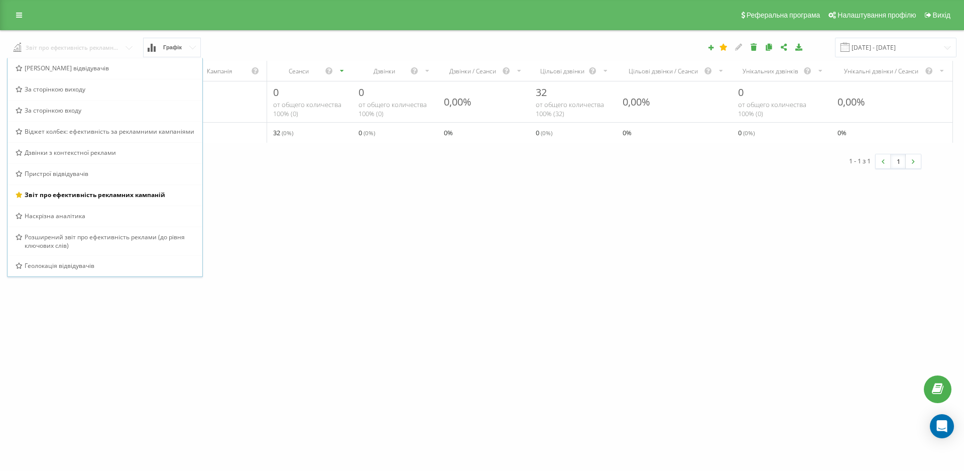
click at [94, 43] on input "text" at bounding box center [73, 47] width 131 height 18
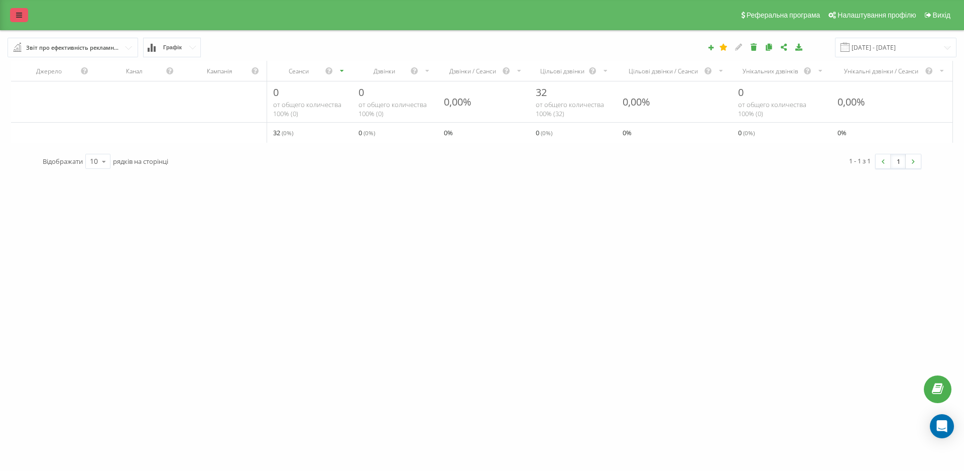
click at [18, 16] on icon at bounding box center [19, 15] width 6 height 7
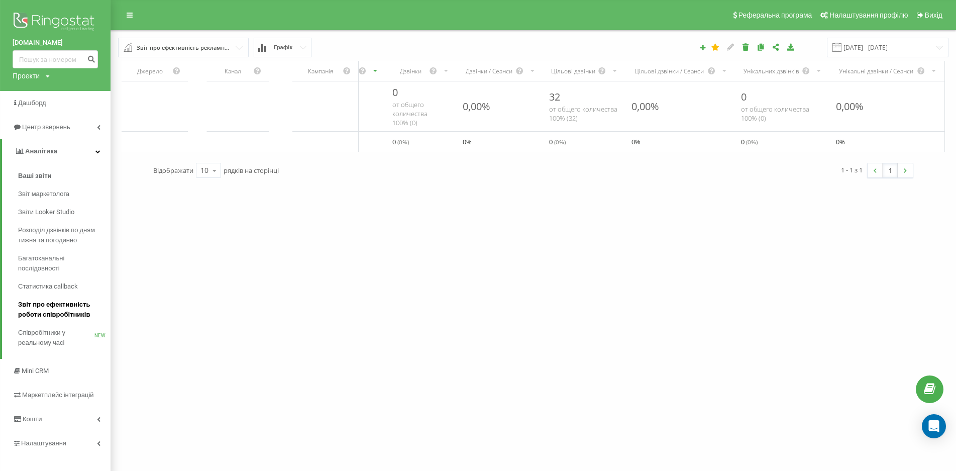
click at [53, 303] on span "Звіт про ефективність роботи співробітників" at bounding box center [61, 309] width 87 height 20
click at [58, 307] on span "Звіт про ефективність роботи співробітників" at bounding box center [61, 309] width 87 height 20
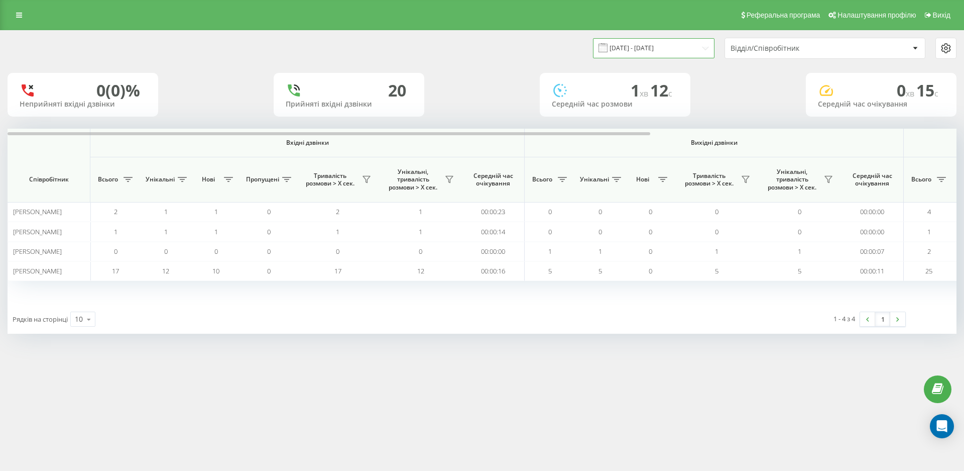
click at [689, 49] on input "[DATE] - [DATE]" at bounding box center [654, 48] width 122 height 20
click at [689, 49] on input "23.08.2025 - 23.09.2025" at bounding box center [654, 48] width 122 height 20
click at [600, 319] on div "1 - 4 з 4 1" at bounding box center [735, 318] width 356 height 29
click at [22, 15] on link at bounding box center [19, 15] width 18 height 14
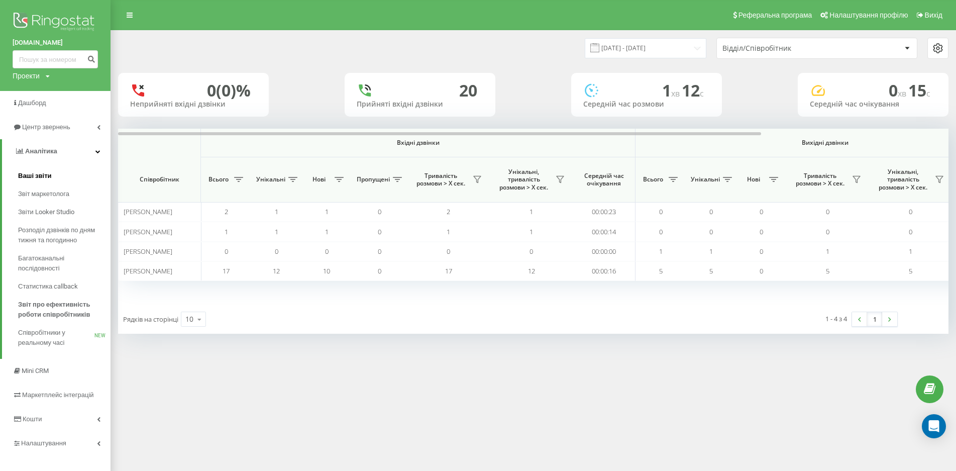
click at [35, 178] on span "Ваші звіти" at bounding box center [35, 176] width 34 height 10
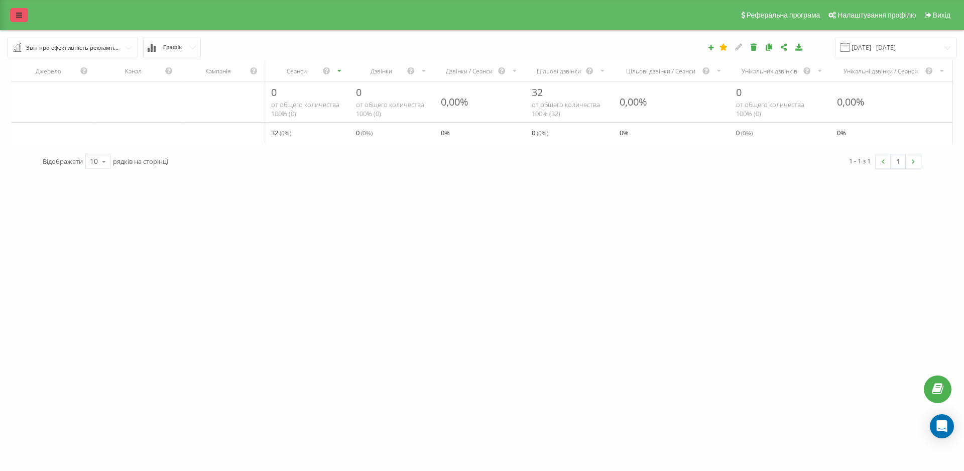
click at [16, 11] on link at bounding box center [19, 15] width 18 height 14
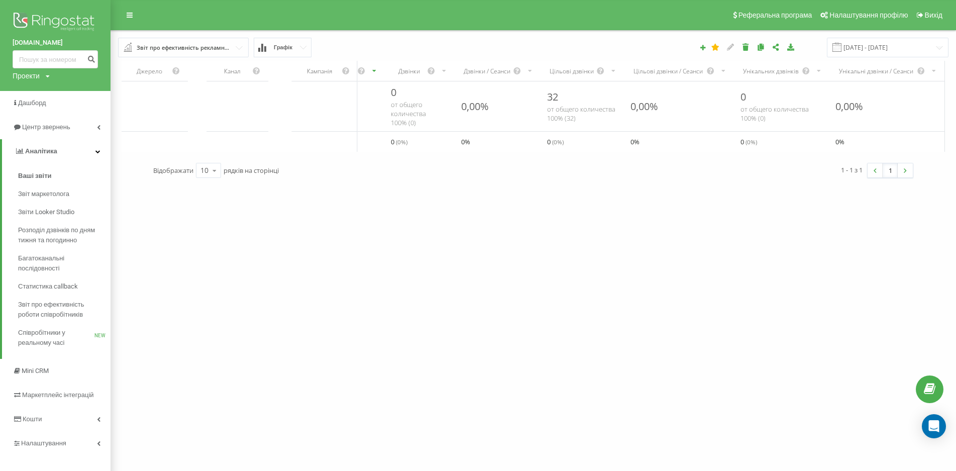
click at [308, 279] on div "[DOMAIN_NAME] Проекти [DOMAIN_NAME] Дашборд Центр звернень Аналiтика Ваші звіти…" at bounding box center [478, 235] width 956 height 471
click at [41, 150] on span "Аналiтика" at bounding box center [41, 151] width 32 height 8
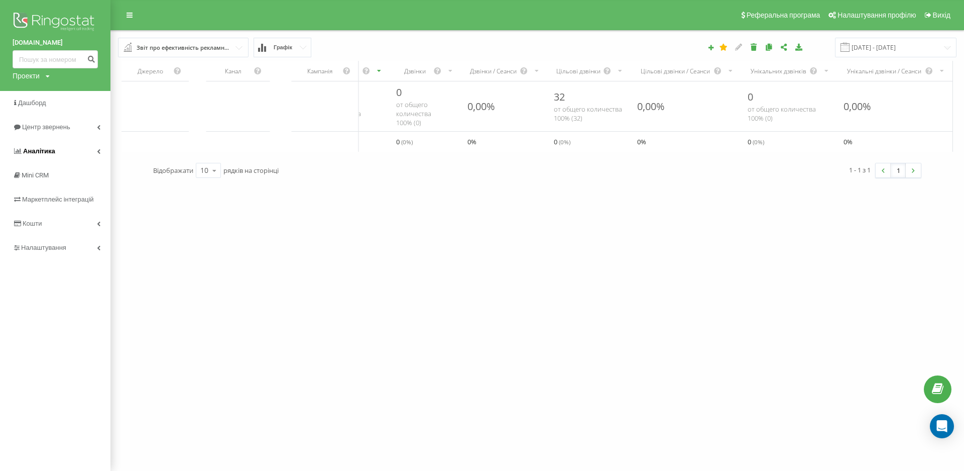
click at [39, 150] on span "Аналiтика" at bounding box center [39, 151] width 32 height 8
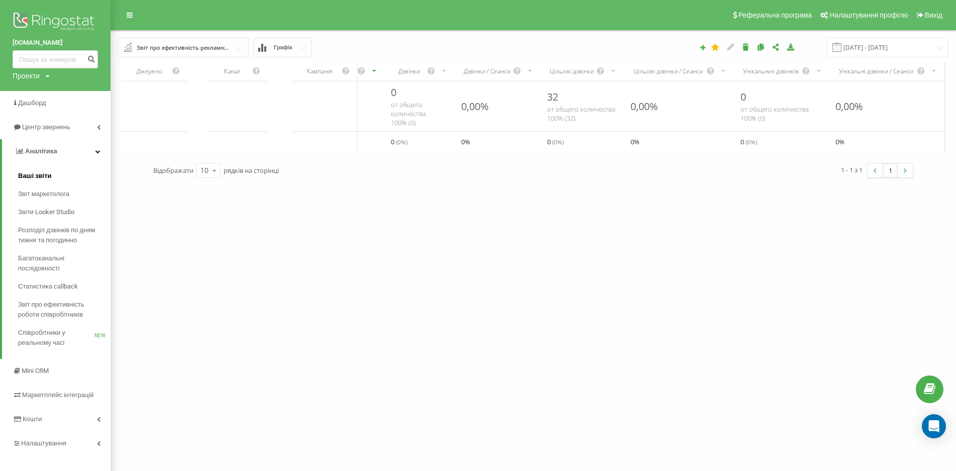
click at [36, 177] on span "Ваші звіти" at bounding box center [35, 176] width 34 height 10
